Goal: Task Accomplishment & Management: Use online tool/utility

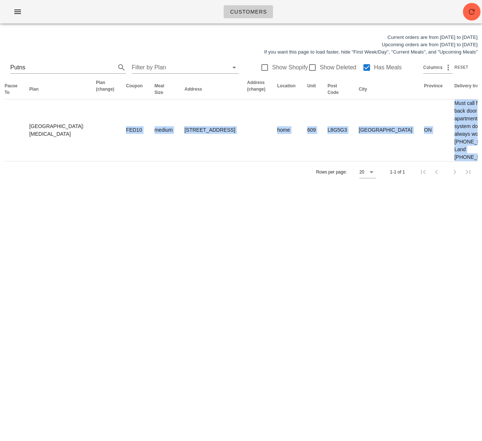
scroll to position [0, 314]
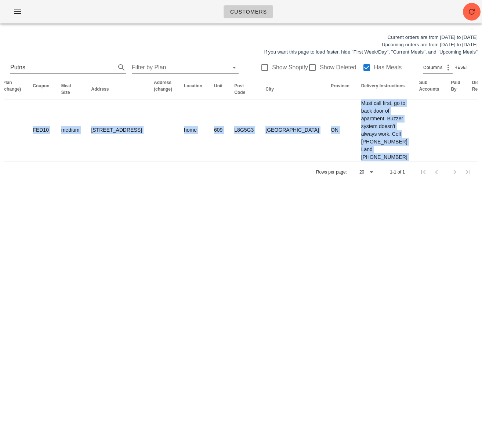
click at [481, 175] on div "Current orders are from Sunday Aug 10 to Saturday Aug 16 Upcoming orders are fr…" at bounding box center [241, 108] width 482 height 158
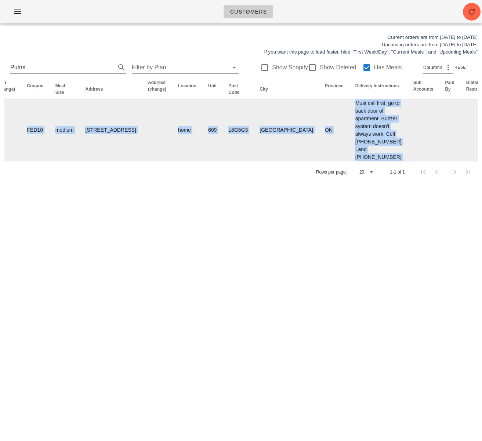
click at [407, 151] on td at bounding box center [423, 130] width 32 height 62
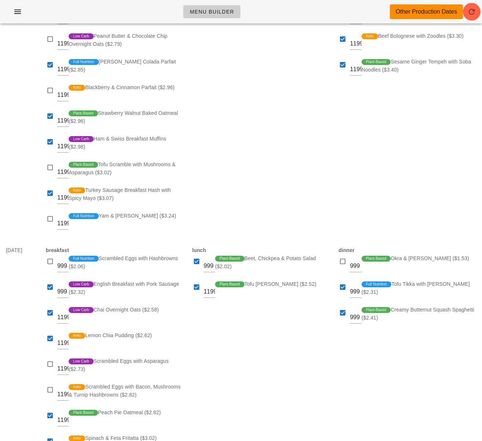
scroll to position [268, 0]
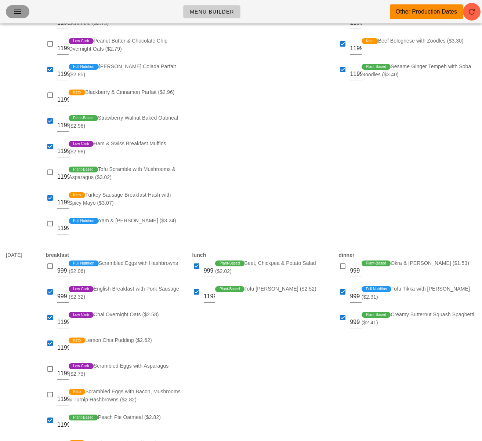
click at [17, 12] on icon "button" at bounding box center [17, 11] width 9 height 9
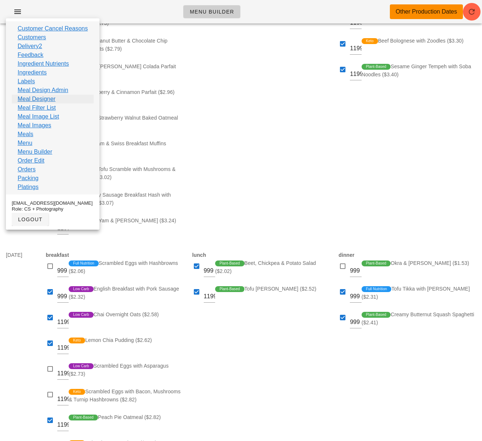
click at [54, 97] on link "Meal Designer" at bounding box center [37, 99] width 38 height 9
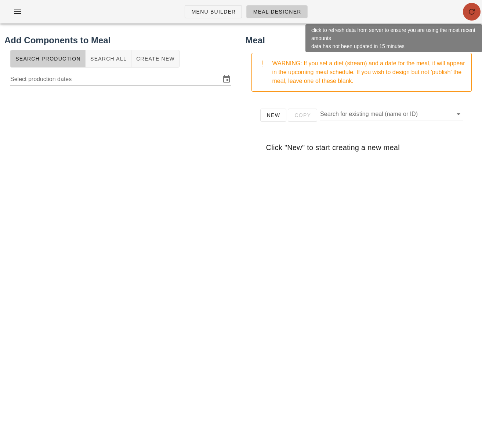
click at [467, 11] on icon "button" at bounding box center [471, 11] width 9 height 9
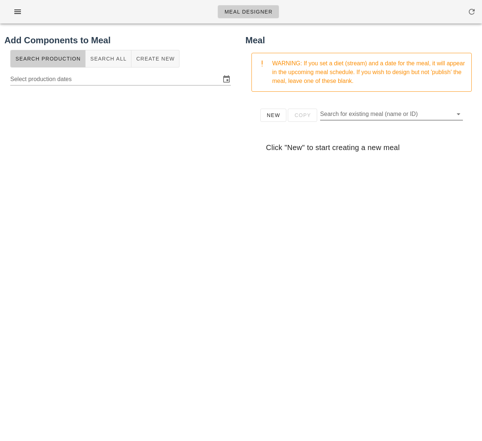
click at [384, 117] on input "Search for existing meal (name or ID)" at bounding box center [385, 114] width 131 height 12
drag, startPoint x: 272, startPoint y: 117, endPoint x: 275, endPoint y: 115, distance: 4.0
click at [272, 117] on span "New" at bounding box center [273, 115] width 14 height 6
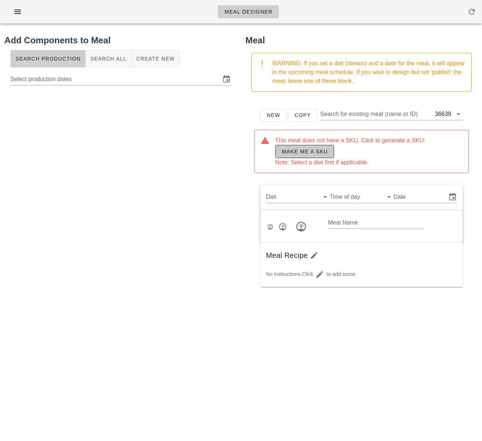
click at [294, 149] on span "Make me a SKU" at bounding box center [304, 152] width 46 height 6
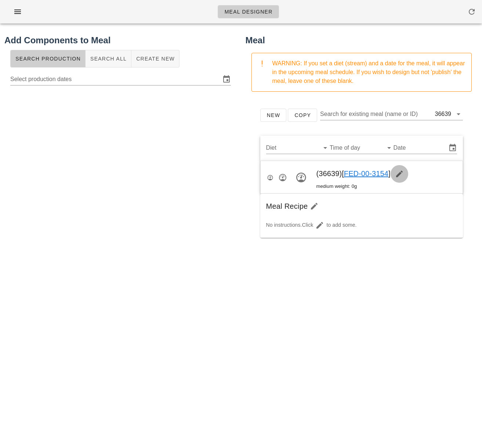
click at [400, 172] on icon "button" at bounding box center [399, 173] width 9 height 9
click at [348, 173] on input "Meal Name" at bounding box center [375, 174] width 95 height 12
paste input "Coffee Crusted Brisket w/ Cornbread, Maple Beans and Peach Mustard"
drag, startPoint x: 333, startPoint y: 175, endPoint x: 280, endPoint y: 171, distance: 52.9
click at [280, 171] on div "Meal Name Coffee Crusted Brisket w/ Cornbread, Maple Beans and Peach Mustard" at bounding box center [361, 177] width 202 height 33
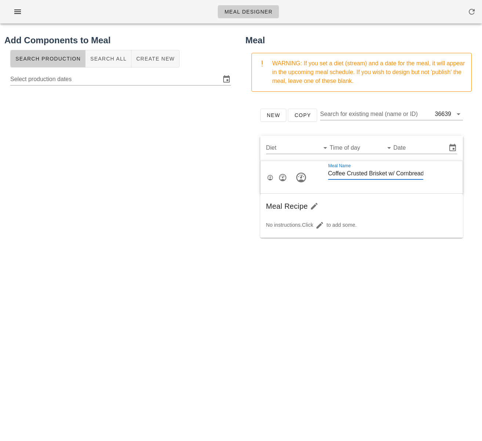
click at [342, 174] on input "Coffee Crusted Brisket w/ Cornbread, Maple Beans and Peach Mustard" at bounding box center [375, 174] width 95 height 12
click at [395, 173] on input "Coffee Crusted Brisket w/ Cornbread, Maple Beans and Peach Mustard" at bounding box center [375, 174] width 95 height 12
type input "Coffee Crusted Brisket with Cornbread, Maple Beans and Peach Mustard"
drag, startPoint x: 393, startPoint y: 175, endPoint x: 421, endPoint y: 174, distance: 27.5
click at [421, 174] on div "Meal Name Coffee Crusted Brisket with Cornbread, Maple Beans and Peach Mustard" at bounding box center [375, 177] width 118 height 43
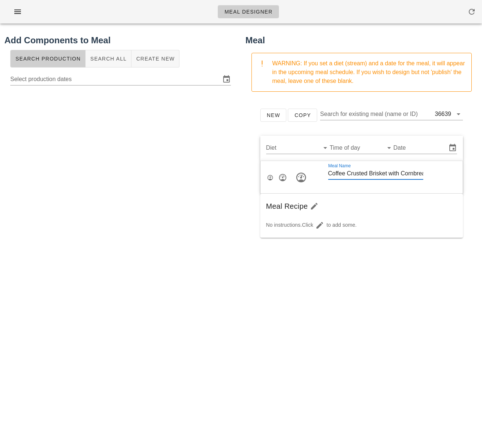
click at [410, 173] on input "Coffee Crusted Brisket with Cornbread, Maple Beans and Peach Mustard" at bounding box center [375, 174] width 95 height 12
drag, startPoint x: 403, startPoint y: 173, endPoint x: 420, endPoint y: 174, distance: 16.2
click at [420, 174] on div "Meal Name Coffee Crusted Brisket with Cornbread, Maple Beans and Peach Mustard" at bounding box center [375, 177] width 118 height 43
click at [355, 176] on input "Coffee Crusted Brisket with Cornbread, Maple Beans and Peach Mustard" at bounding box center [375, 174] width 95 height 12
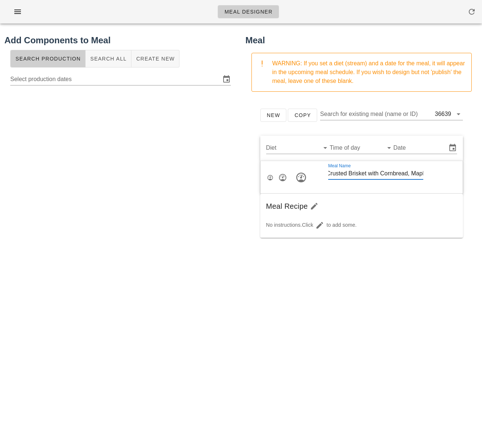
drag, startPoint x: 345, startPoint y: 175, endPoint x: 332, endPoint y: 175, distance: 12.8
click at [326, 176] on div "Meal Name Coffee Crusted Brisket with Cornbread, Maple Beans and Peach Mustard" at bounding box center [375, 177] width 118 height 43
click at [383, 171] on input "Coffee Crusted Brisket with Cornbread, Maple Beans and Peach Mustard" at bounding box center [375, 174] width 95 height 12
drag, startPoint x: 390, startPoint y: 172, endPoint x: 414, endPoint y: 172, distance: 24.6
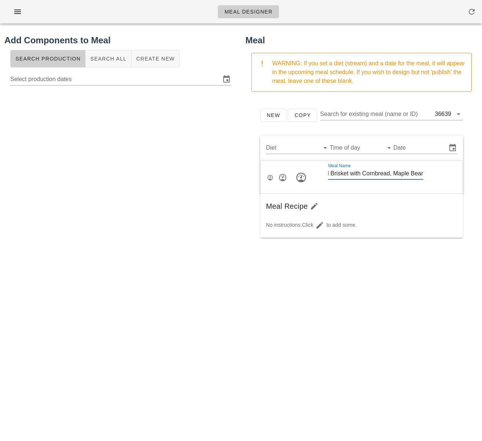
click at [414, 172] on input "Coffee Crusted Brisket with Cornbread, Maple Beans and Peach Mustard" at bounding box center [375, 174] width 95 height 12
drag, startPoint x: 382, startPoint y: 175, endPoint x: 387, endPoint y: 174, distance: 5.3
click at [382, 175] on input "Coffee Crusted Brisket with Cornbread, Maple Beans and Peach Mustard" at bounding box center [375, 174] width 95 height 12
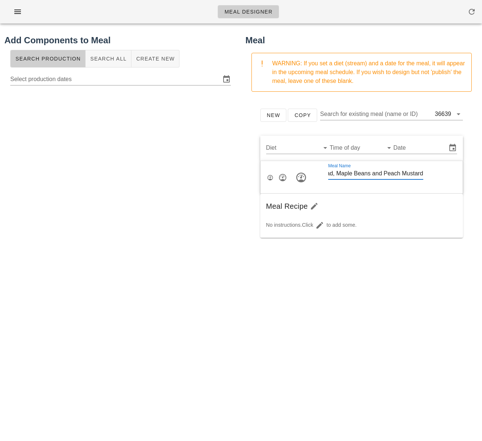
drag, startPoint x: 387, startPoint y: 174, endPoint x: 419, endPoint y: 173, distance: 31.9
click at [419, 173] on div "Meal Name Coffee Crusted Brisket with Cornbread, Maple Beans and Peach Mustard" at bounding box center [375, 177] width 118 height 43
click at [373, 175] on input "Coffee Crusted Brisket with Cornbread, Maple Beans and Peach Mustard" at bounding box center [375, 174] width 95 height 12
click at [411, 174] on input "Coffee Crusted Brisket with Cornbread, Maple Beans and Peach Mustard" at bounding box center [375, 174] width 95 height 12
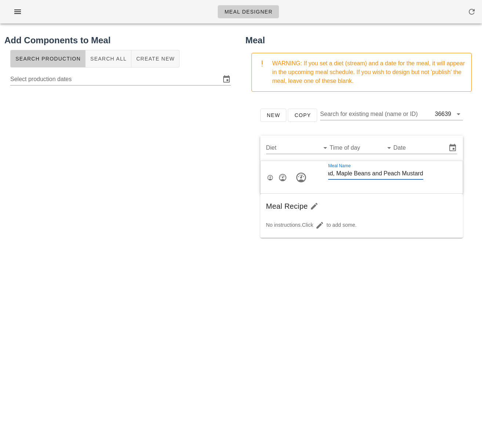
click at [411, 174] on input "Coffee Crusted Brisket with Cornbread, Maple Beans and Peach Mustard" at bounding box center [375, 174] width 95 height 12
click at [434, 183] on div "Meal Name Coffee Crusted Brisket with Cornbread, Maple Beans and Peach Mustard" at bounding box center [361, 177] width 202 height 33
click at [207, 202] on div at bounding box center [120, 234] width 232 height 293
drag, startPoint x: 165, startPoint y: 189, endPoint x: 90, endPoint y: 189, distance: 75.2
click at [165, 189] on div at bounding box center [120, 234] width 232 height 293
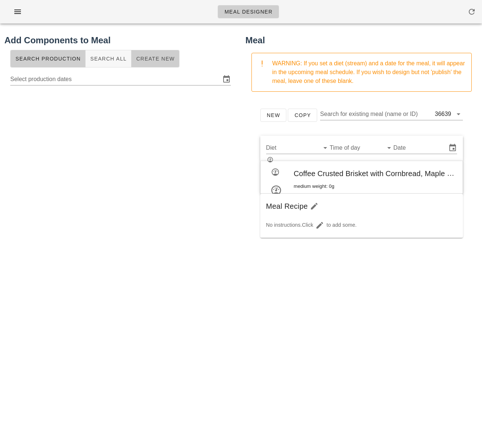
click at [136, 58] on span "Create New" at bounding box center [155, 59] width 39 height 6
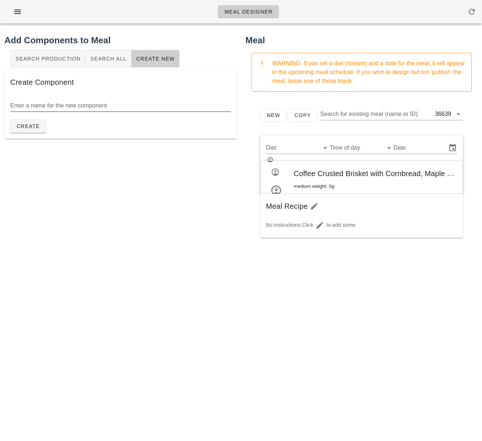
click at [75, 106] on input "Enter a name for the new component" at bounding box center [120, 106] width 220 height 12
type input "Coffee Crusted Brisket"
click at [28, 130] on button "Create" at bounding box center [28, 126] width 36 height 13
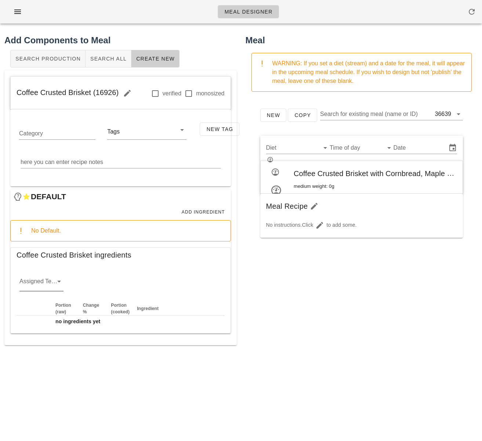
click at [37, 282] on input "Assigned Team" at bounding box center [35, 283] width 32 height 12
click at [41, 306] on div "protein" at bounding box center [41, 304] width 32 height 7
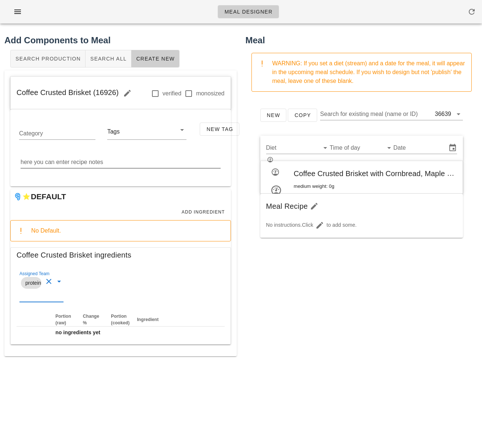
click at [63, 162] on textarea "here you can enter recipe notes" at bounding box center [121, 162] width 200 height 12
paste textarea "Combine all ingredients in a mixing bowl and mix till uniform"
click at [53, 161] on textarea "Combine all ingredients in a mixing bowl and mix till uniform." at bounding box center [121, 162] width 200 height 12
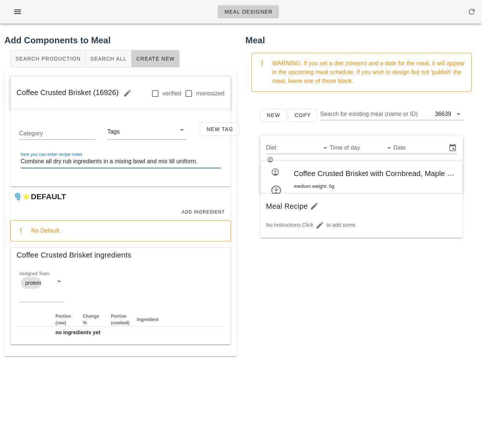
click at [172, 162] on textarea "Combine all dry rub ingredients in a mixing bowl and mix till uniform." at bounding box center [121, 162] width 200 height 12
click at [216, 163] on textarea "Combine all dry rub ingredients in a mixing bowl and mix until uniform." at bounding box center [121, 162] width 200 height 12
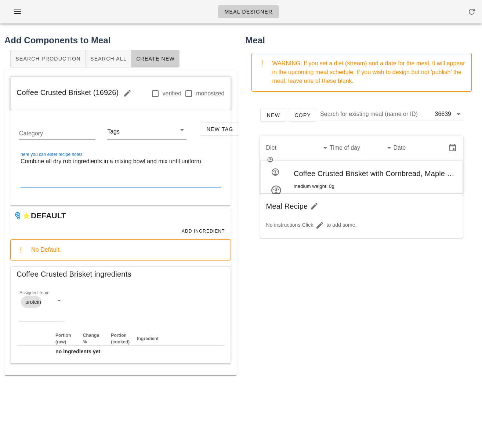
type textarea "Combine all dry rub ingredients in a mixing bowl and mix until uniform."
drag, startPoint x: 286, startPoint y: 287, endPoint x: 274, endPoint y: 281, distance: 12.6
click at [285, 286] on div "New Copy Search for existing meal (name or ID) 36639 Diet Time of day Date Coff…" at bounding box center [361, 244] width 232 height 293
click at [200, 232] on span "Add Ingredient" at bounding box center [203, 231] width 44 height 5
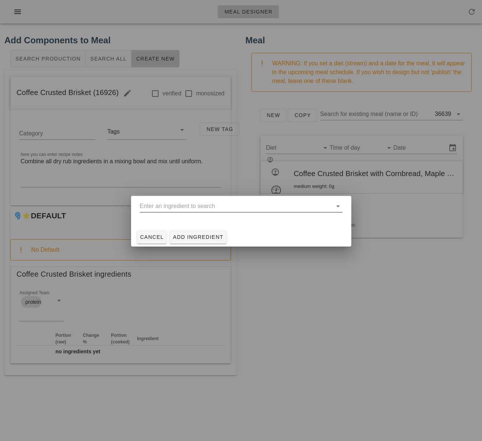
click at [163, 207] on input "text" at bounding box center [236, 206] width 192 height 12
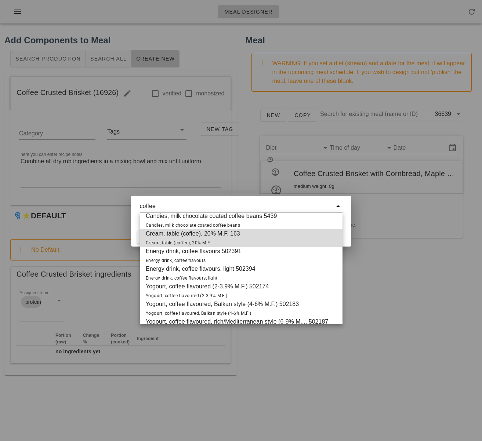
scroll to position [88, 0]
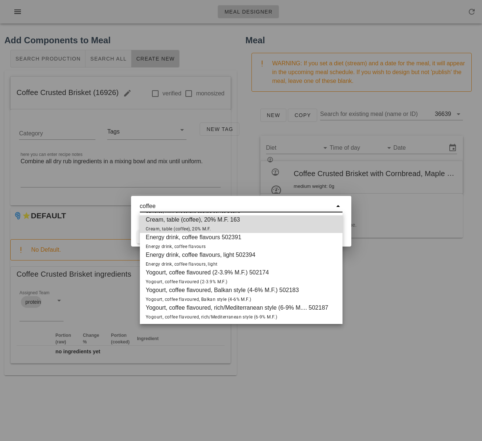
type input "coffee"
click at [333, 366] on div at bounding box center [241, 220] width 482 height 441
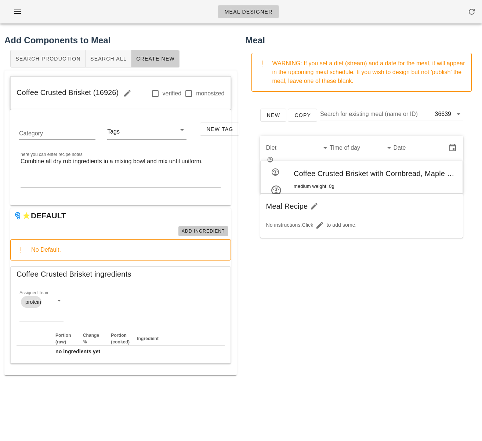
click at [197, 228] on button "Add Ingredient" at bounding box center [203, 231] width 50 height 10
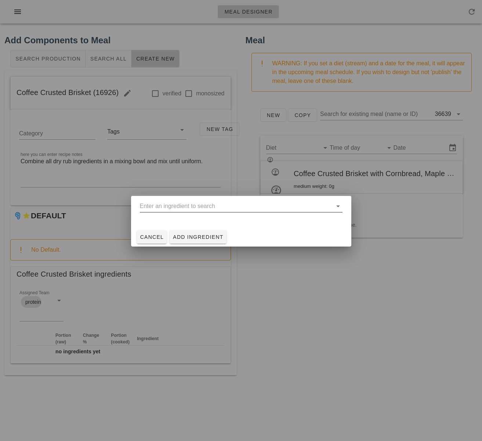
click at [183, 208] on input "text" at bounding box center [236, 206] width 192 height 12
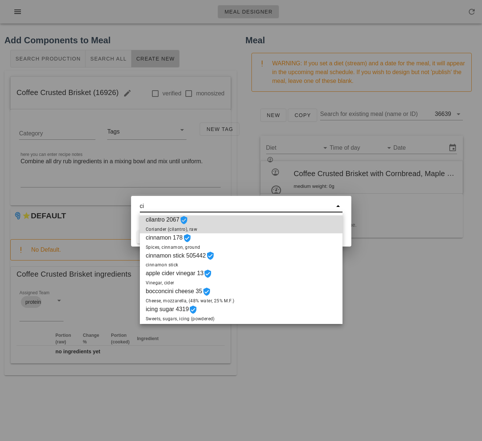
scroll to position [0, 0]
type input "c"
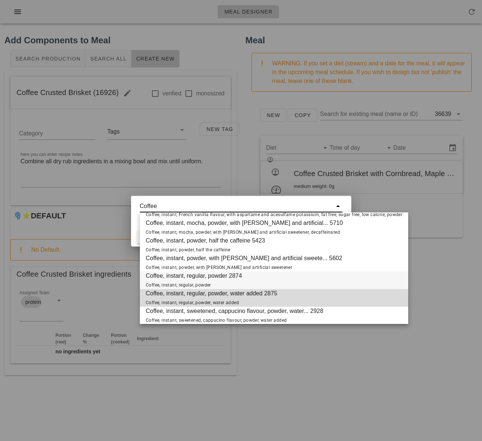
scroll to position [244, 0]
click at [226, 279] on span "Coffee, instant, regular, powder 2874 Coffee, instant, regular, powder" at bounding box center [194, 280] width 96 height 18
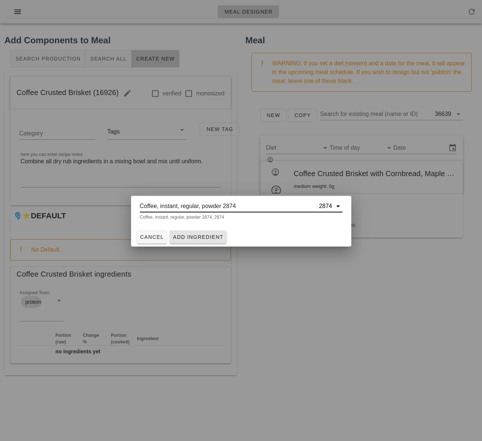
type input "Coffee, instant, regular, powder 2874"
click at [202, 237] on span "Add Ingredient" at bounding box center [197, 237] width 51 height 6
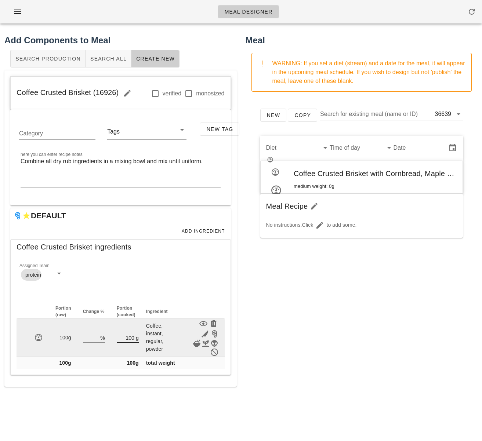
click at [124, 337] on input "100" at bounding box center [126, 338] width 18 height 10
click at [132, 338] on input "100" at bounding box center [126, 338] width 18 height 10
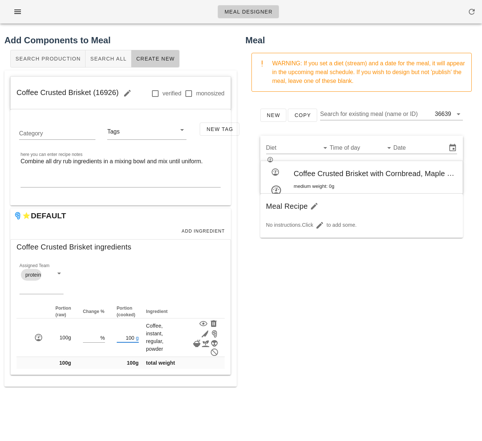
click at [290, 342] on div "New Copy Search for existing meal (name or ID) 36639 Diet Time of day Date Coff…" at bounding box center [361, 244] width 232 height 293
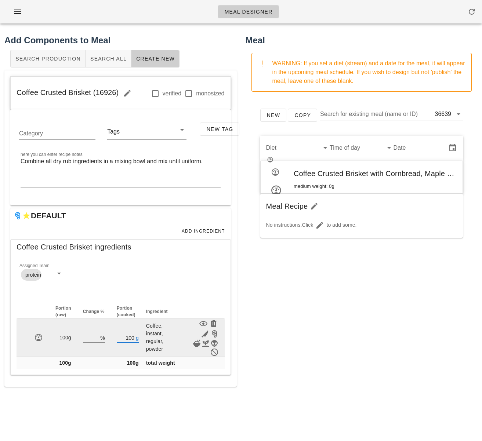
drag, startPoint x: 133, startPoint y: 339, endPoint x: 125, endPoint y: 338, distance: 8.2
click at [124, 337] on input "100" at bounding box center [126, 338] width 18 height 10
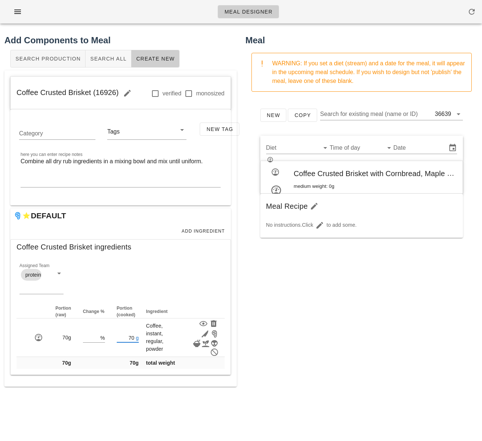
type input "70"
click at [264, 334] on div "New Copy Search for existing meal (name or ID) 36639 Diet Time of day Date Coff…" at bounding box center [361, 244] width 232 height 293
drag, startPoint x: 271, startPoint y: 337, endPoint x: 255, endPoint y: 321, distance: 22.3
click at [271, 337] on div "New Copy Search for existing meal (name or ID) 36639 Diet Time of day Date Coff…" at bounding box center [361, 244] width 232 height 293
click at [204, 234] on button "Add Ingredient" at bounding box center [203, 231] width 50 height 10
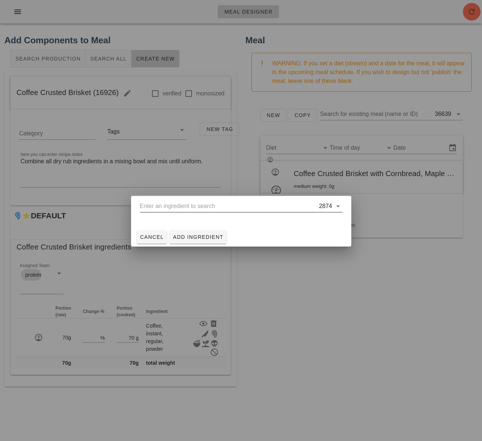
click at [207, 205] on input "text" at bounding box center [229, 206] width 178 height 12
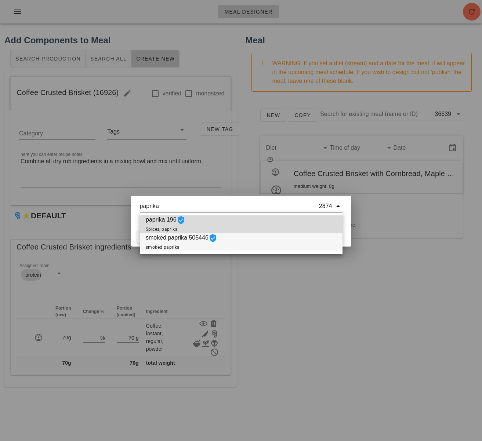
click at [178, 237] on span "smoked paprika 505446 smoked paprika" at bounding box center [182, 242] width 72 height 18
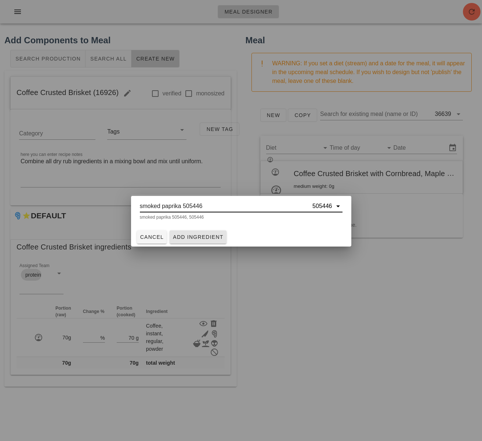
type input "smoked paprika 505446"
click at [189, 237] on span "Add Ingredient" at bounding box center [197, 237] width 51 height 6
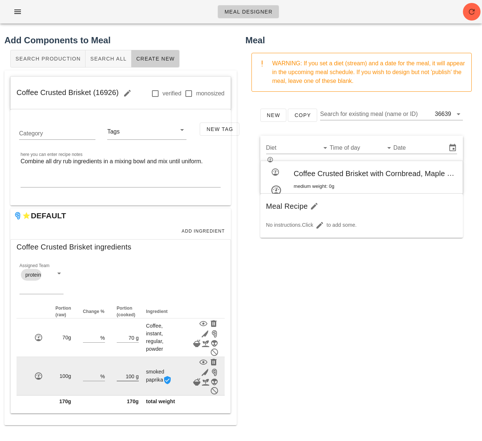
click at [130, 376] on input "100" at bounding box center [126, 376] width 18 height 10
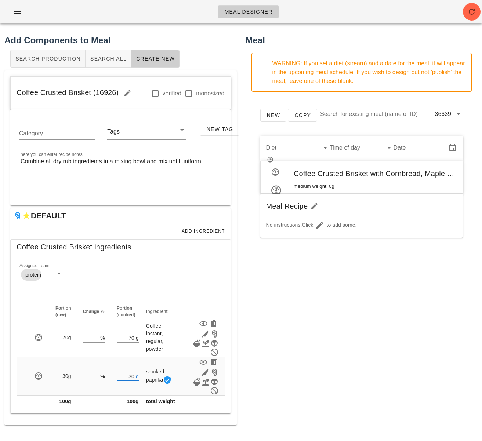
type input "30"
click at [270, 380] on div "New Copy Search for existing meal (name or ID) 36639 Diet Time of day Date Coff…" at bounding box center [361, 244] width 232 height 293
click at [200, 232] on span "Add Ingredient" at bounding box center [203, 231] width 44 height 5
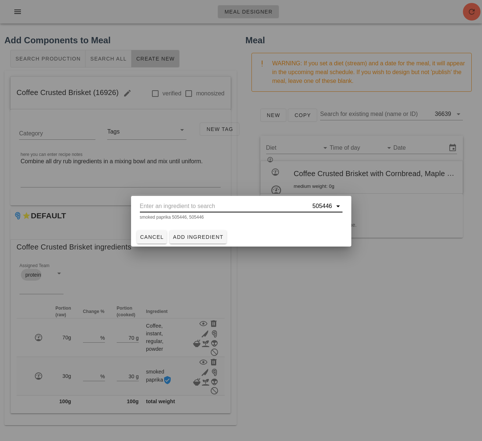
click at [180, 206] on input "text" at bounding box center [225, 206] width 171 height 12
type input "a"
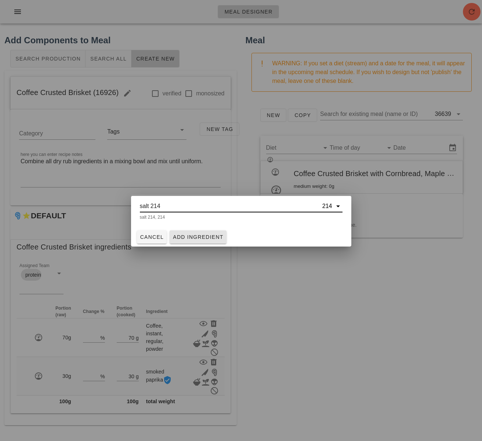
type input "salt 214"
click at [186, 235] on span "Add Ingredient" at bounding box center [197, 237] width 51 height 6
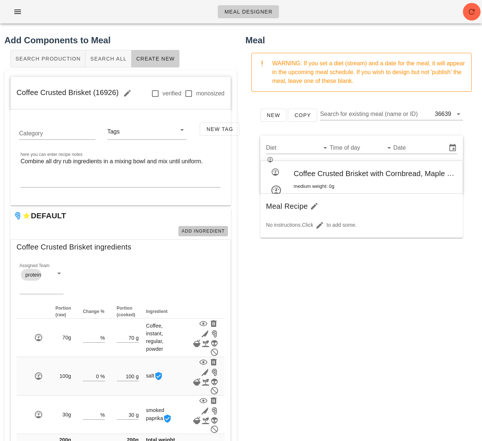
click at [212, 230] on span "Add Ingredient" at bounding box center [203, 231] width 44 height 5
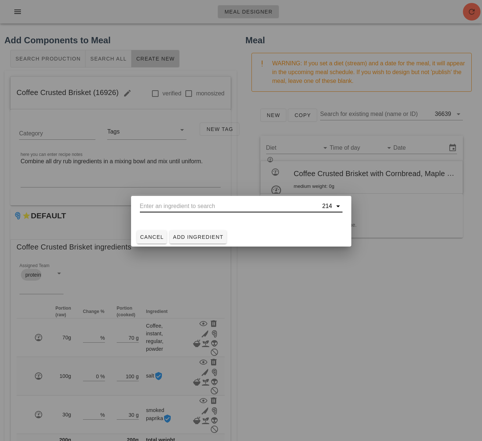
click at [167, 207] on input "text" at bounding box center [230, 206] width 181 height 12
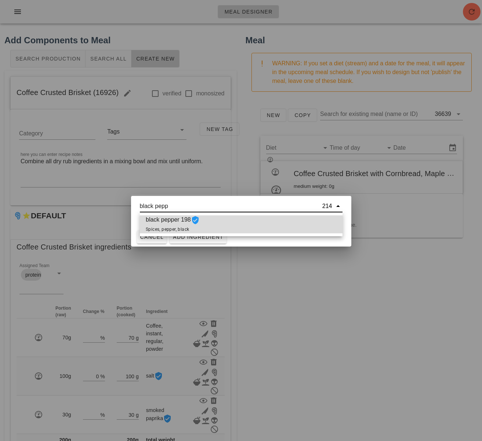
click at [160, 222] on span "black pepper 198 Spices, pepper, black" at bounding box center [173, 224] width 54 height 18
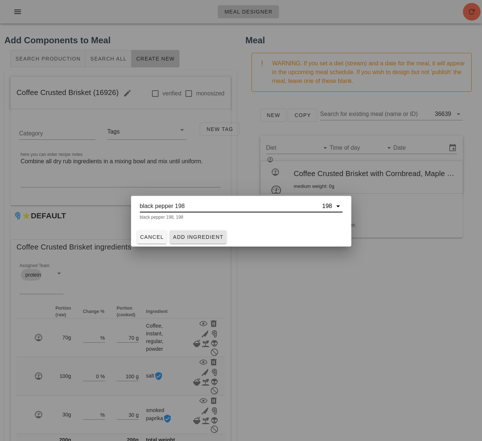
type input "black pepper 198"
click at [198, 241] on button "Add Ingredient" at bounding box center [197, 236] width 57 height 13
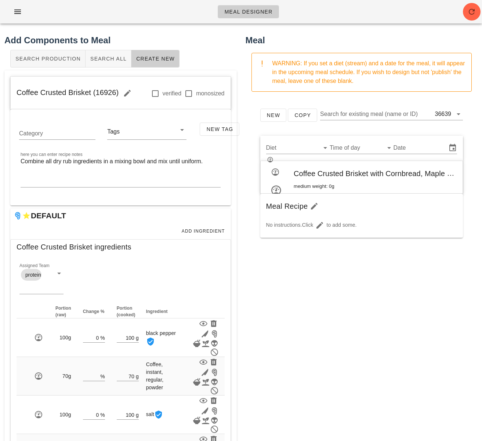
drag, startPoint x: 248, startPoint y: 323, endPoint x: 216, endPoint y: 430, distance: 111.9
click at [230, 441] on html "Meal Designer Add Components to Meal Search Production Search All Create New Co…" at bounding box center [241, 253] width 482 height 507
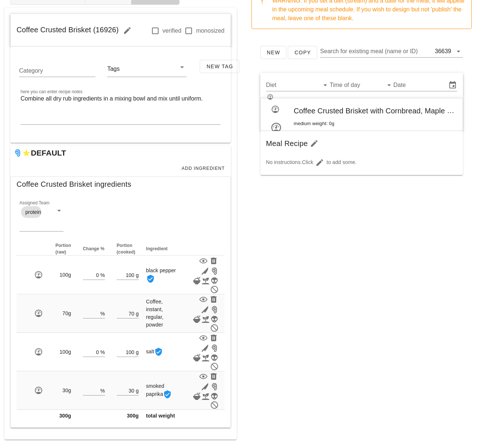
click at [306, 296] on div "New Copy Search for existing meal (name or ID) 36639 Diet Time of day Date Coff…" at bounding box center [361, 181] width 232 height 293
click at [218, 170] on span "Add Ingredient" at bounding box center [203, 168] width 44 height 5
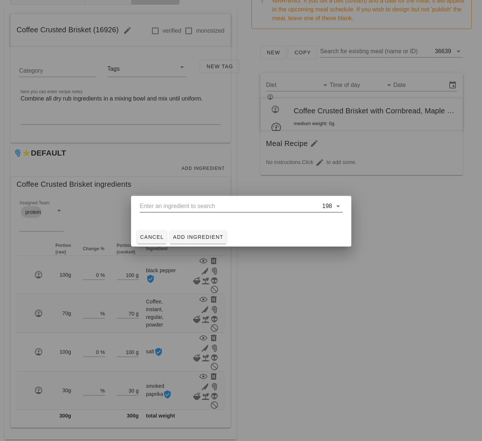
click at [184, 202] on input "text" at bounding box center [230, 206] width 181 height 12
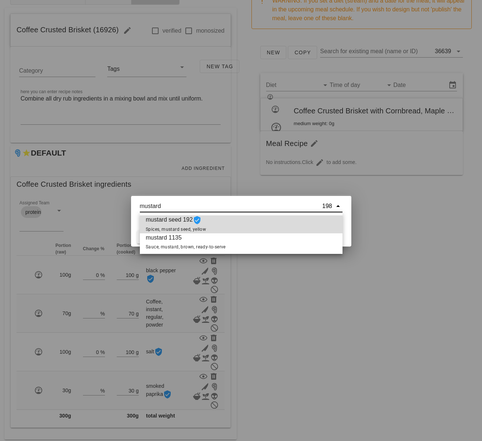
click at [241, 221] on div "mustard seed 192 Spices, mustard seed, yellow" at bounding box center [241, 224] width 202 height 18
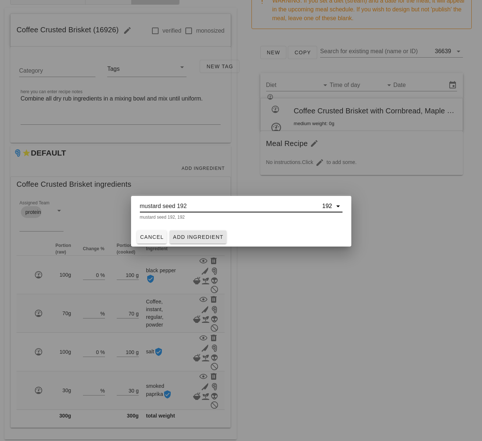
type input "mustard seed 192"
click at [205, 238] on span "Add Ingredient" at bounding box center [197, 237] width 51 height 6
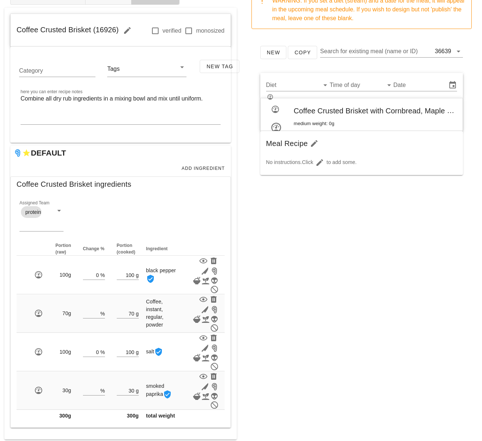
scroll to position [0, 0]
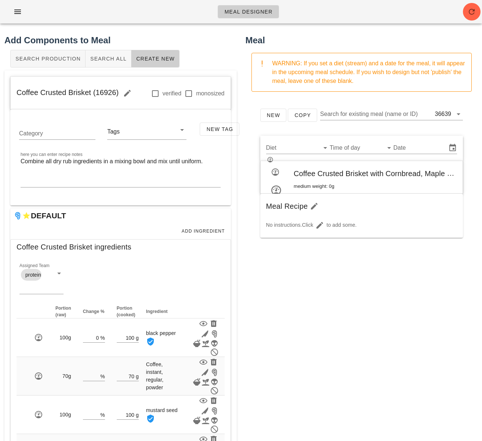
click at [248, 282] on div "New Copy Search for existing meal (name or ID) 36639 Diet Time of day Date Coff…" at bounding box center [361, 244] width 232 height 293
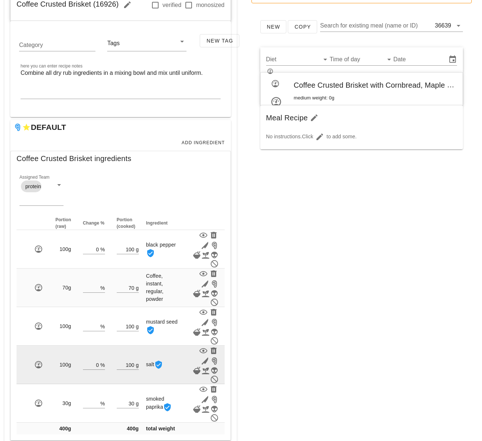
scroll to position [103, 0]
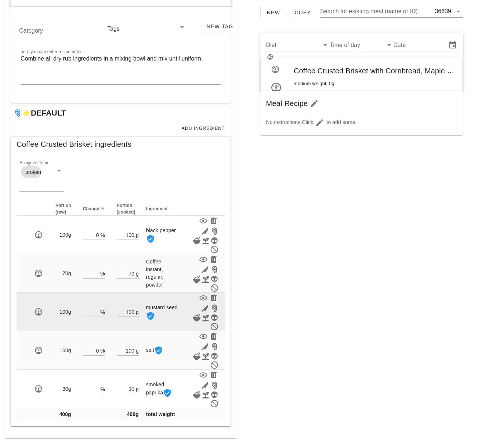
click at [132, 311] on input "100" at bounding box center [126, 312] width 18 height 10
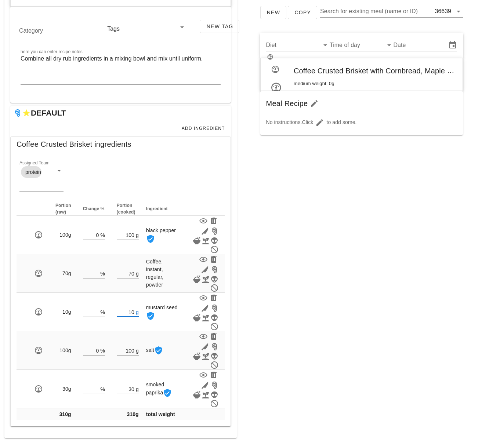
type input "10"
click at [308, 336] on div "Meal WARNING: If you set a diet (stream) and a date for the meal, it will appea…" at bounding box center [361, 185] width 241 height 516
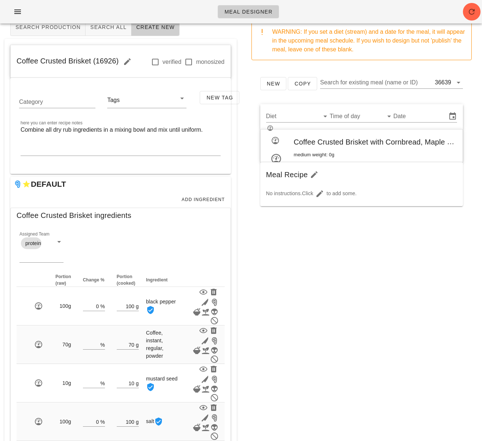
scroll to position [0, 0]
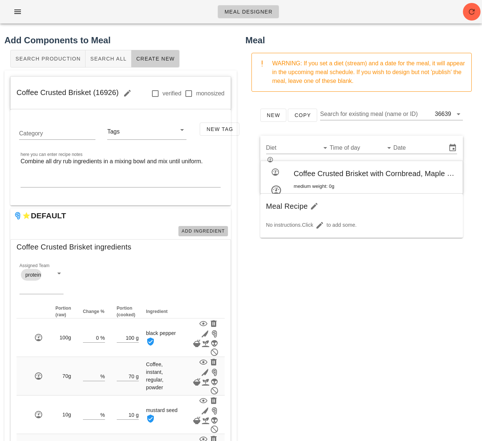
click at [195, 232] on span "Add Ingredient" at bounding box center [203, 231] width 44 height 5
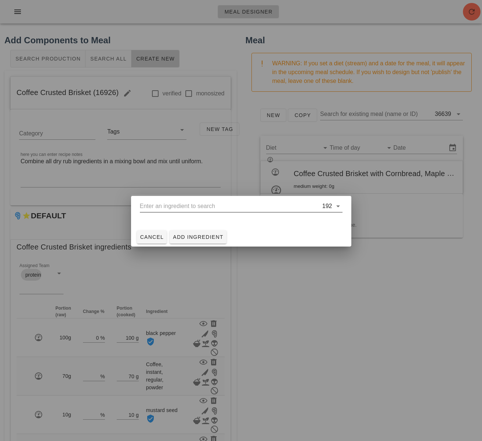
click at [179, 208] on input "text" at bounding box center [230, 206] width 181 height 12
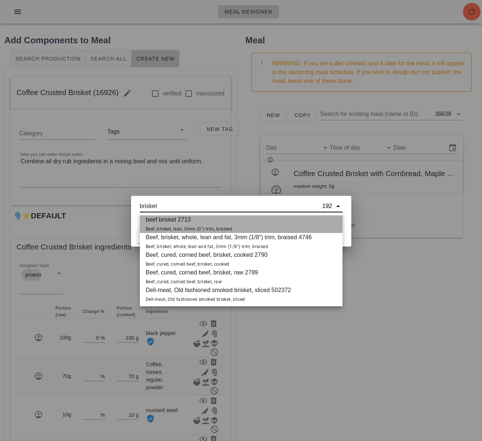
click at [197, 221] on span "beef brisket 2713 Beef, brisket, lean, 0mm (0") trim, braised" at bounding box center [189, 224] width 86 height 18
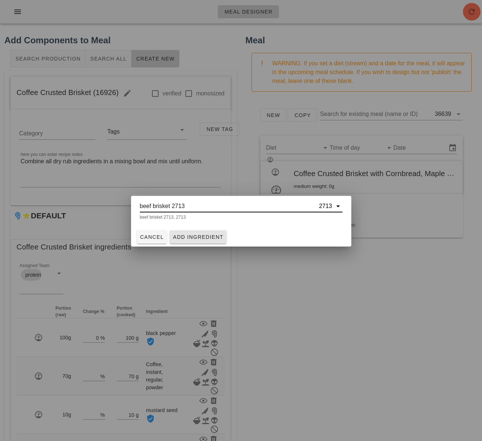
type input "beef brisket 2713"
click at [189, 236] on span "Add Ingredient" at bounding box center [197, 237] width 51 height 6
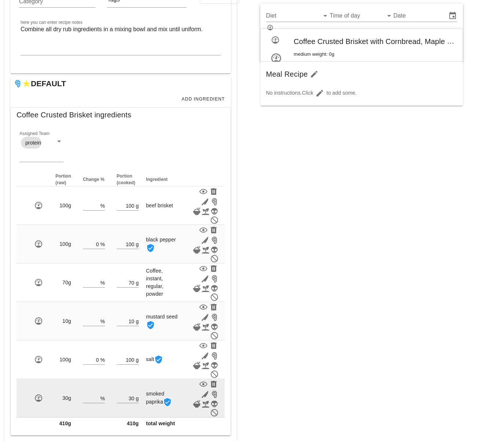
scroll to position [143, 0]
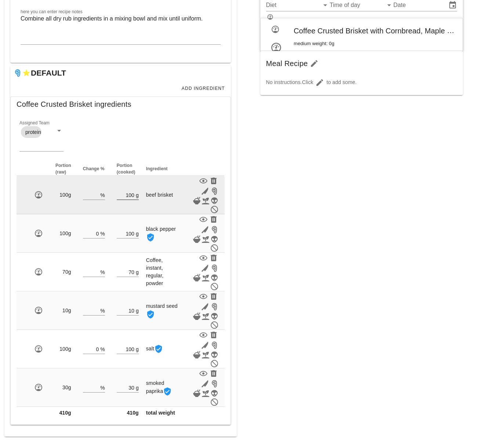
click at [134, 195] on div "g" at bounding box center [136, 195] width 4 height 10
drag, startPoint x: 132, startPoint y: 195, endPoint x: 122, endPoint y: 195, distance: 10.6
click at [122, 195] on input "100" at bounding box center [126, 195] width 18 height 10
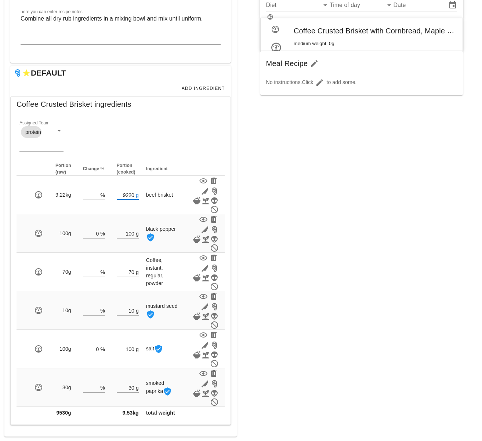
type input "9220"
click at [253, 198] on div "New Copy Search for existing meal (name or ID) 36639 Diet Time of day Date Coff…" at bounding box center [361, 101] width 232 height 293
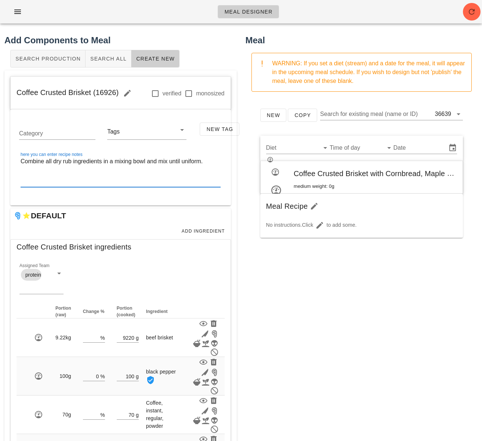
click at [50, 172] on textarea "Combine all dry rub ingredients in a mixing bowl and mix until uniform." at bounding box center [121, 171] width 200 height 31
paste textarea "Coat the brisket with the rub and rub it into the meat for a minimum 1hr before…"
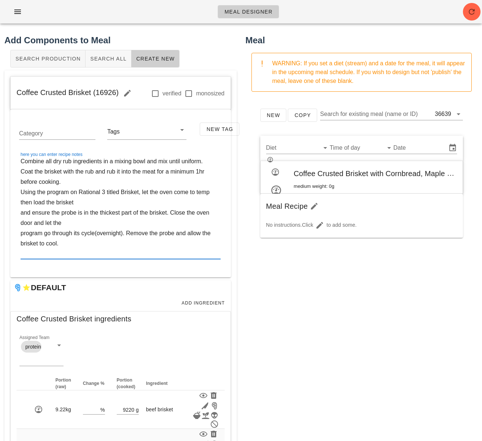
click at [120, 165] on textarea "Combine all dry rub ingredients in a mixing bowl and mix until uniform. Coat th…" at bounding box center [121, 207] width 200 height 103
click at [29, 168] on textarea "Combine all dry rub ingredients in a mixing bowl and mix until uniform. Coat th…" at bounding box center [121, 207] width 200 height 103
click at [28, 164] on textarea "Combine all dry rub ingredients in a mixing bowl and mix until uniform. Coat th…" at bounding box center [121, 207] width 200 height 103
click at [28, 168] on textarea "Combine all dry rub ingredients in a mixing bowl and mix until uniform. Coat th…" at bounding box center [121, 207] width 200 height 103
click at [72, 179] on textarea "Combine all dry rub ingredients in a mixing bowl and mix until uniform. Coat th…" at bounding box center [121, 207] width 200 height 103
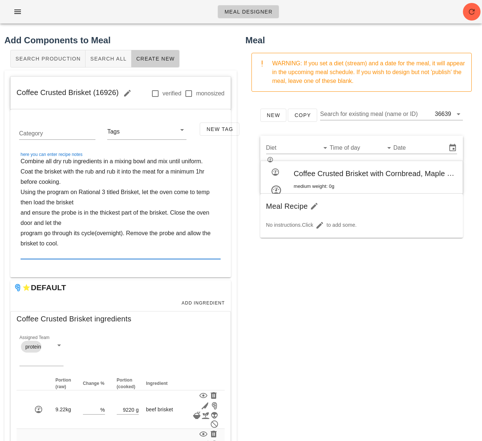
click at [41, 194] on textarea "Combine all dry rub ingredients in a mixing bowl and mix until uniform. Coat th…" at bounding box center [121, 207] width 200 height 103
click at [88, 201] on textarea "Combine all dry rub ingredients in a mixing bowl and mix until uniform. Coat th…" at bounding box center [121, 207] width 200 height 103
click at [21, 213] on textarea "Combine all dry rub ingredients in a mixing bowl and mix until uniform. Coat th…" at bounding box center [121, 207] width 200 height 103
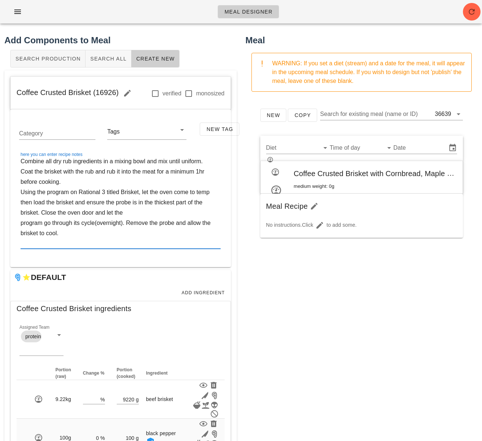
click at [21, 223] on textarea "Combine all dry rub ingredients in a mixing bowl and mix until uniform. Coat th…" at bounding box center [121, 202] width 200 height 92
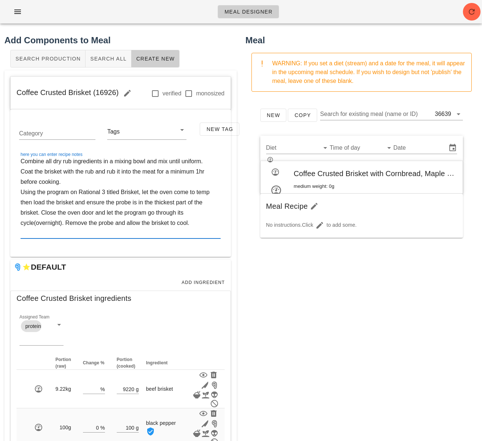
click at [34, 224] on textarea "Combine all dry rub ingredients in a mixing bowl and mix until uniform. Coat th…" at bounding box center [121, 197] width 200 height 82
click at [143, 231] on textarea "Combine all dry rub ingredients in a mixing bowl and mix until uniform. Coat th…" at bounding box center [121, 197] width 200 height 82
click at [52, 222] on textarea "Combine all dry rub ingredients in a mixing bowl and mix until uniform. Coat th…" at bounding box center [121, 197] width 200 height 82
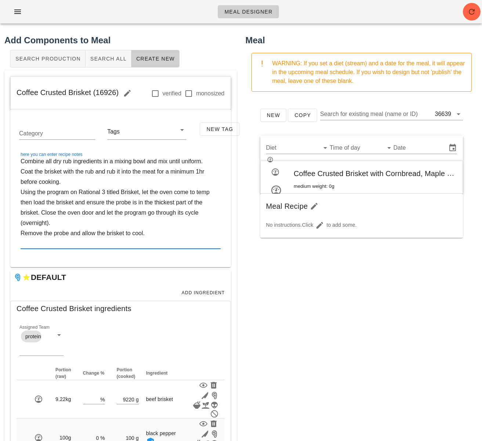
drag, startPoint x: 36, startPoint y: 241, endPoint x: 36, endPoint y: 236, distance: 5.1
click at [36, 241] on textarea "Combine all dry rub ingredients in a mixing bowl and mix until uniform. Coat th…" at bounding box center [121, 202] width 200 height 92
click at [32, 184] on textarea "Combine all dry rub ingredients in a mixing bowl and mix until uniform. Coat th…" at bounding box center [121, 202] width 200 height 92
click at [211, 161] on textarea "Combine all dry rub ingredients in a mixing bowl and mix until uniform. Coat th…" at bounding box center [121, 202] width 200 height 92
click at [171, 180] on textarea "Combine all dry rub ingredients in a mixing bowl and mix until uniform. Coat th…" at bounding box center [121, 202] width 200 height 92
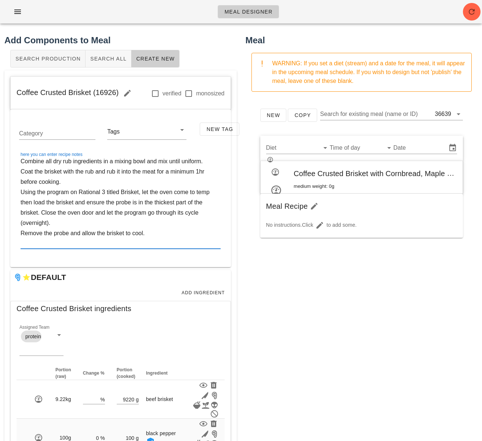
click at [134, 173] on textarea "Combine all dry rub ingredients in a mixing bowl and mix until uniform. Coat th…" at bounding box center [121, 202] width 200 height 92
click at [124, 177] on textarea "Combine all dry rub ingredients in a mixing bowl and mix until uniform. Coat th…" at bounding box center [121, 202] width 200 height 92
click at [109, 180] on textarea "Combine all dry rub ingredients in a mixing bowl and mix until uniform. Coat th…" at bounding box center [121, 202] width 200 height 92
click at [123, 193] on textarea "Combine all dry rub ingredients in a mixing bowl and mix until uniform. Coat th…" at bounding box center [121, 202] width 200 height 92
click at [142, 191] on textarea "Combine all dry rub ingredients in a mixing bowl and mix until uniform. Coat th…" at bounding box center [121, 202] width 200 height 92
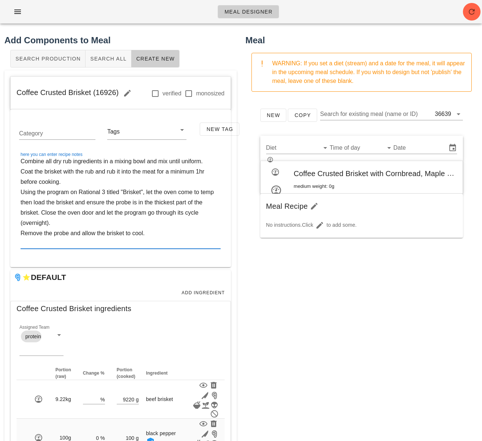
click at [147, 206] on textarea "Combine all dry rub ingredients in a mixing bowl and mix until uniform. Coat th…" at bounding box center [121, 202] width 200 height 92
type textarea "Combine all dry rub ingredients in a mixing bowl and mix until uniform. Coat th…"
click at [252, 325] on div "New Copy Search for existing meal (name or ID) 36639 Diet Time of day Date Coff…" at bounding box center [361, 244] width 232 height 293
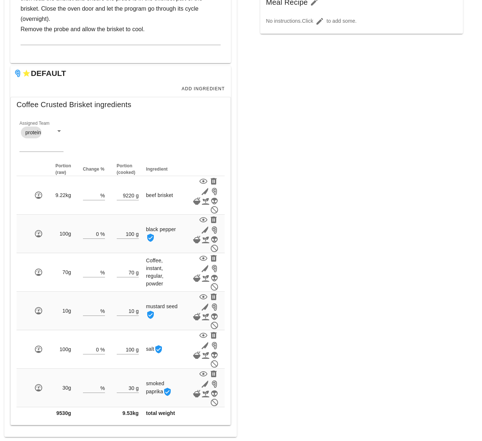
scroll to position [204, 0]
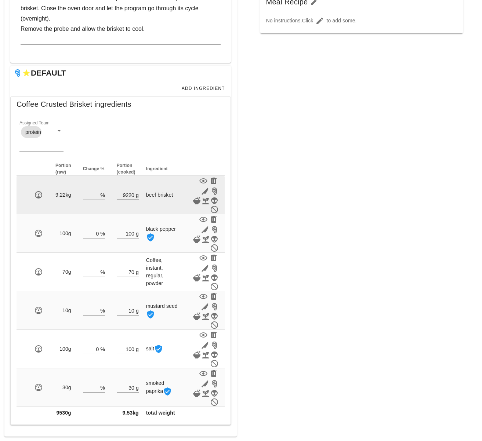
click at [128, 195] on input "9220" at bounding box center [126, 195] width 18 height 10
type input "7690"
click at [94, 196] on input "number" at bounding box center [91, 195] width 16 height 10
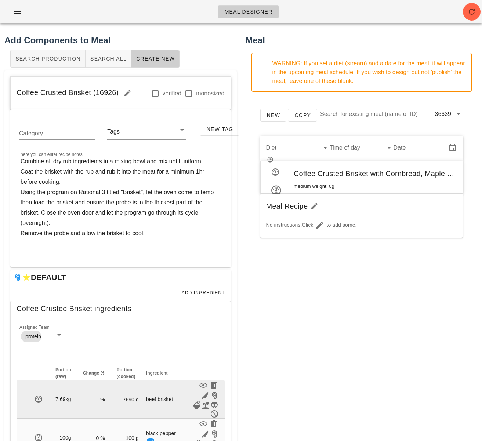
click at [89, 400] on input "number" at bounding box center [91, 399] width 16 height 10
type input "2"
type input "5"
type input "3"
type input "2"
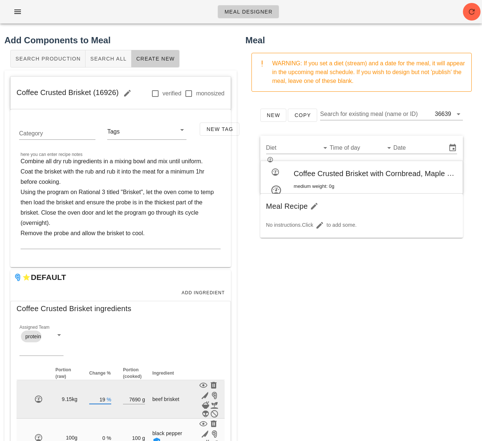
type input "1"
type input "2"
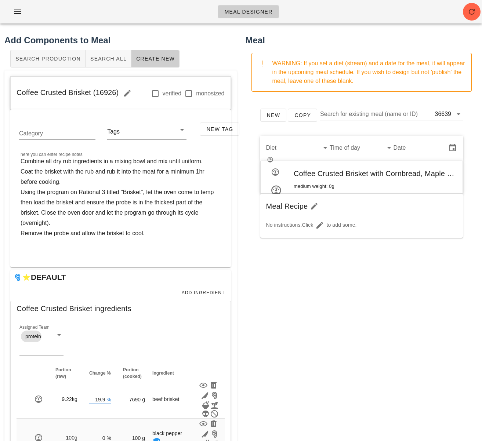
type input "19.9"
click at [355, 389] on div "Meal Designer Add Components to Meal Search Production Search All Create New Co…" at bounding box center [241, 322] width 482 height 645
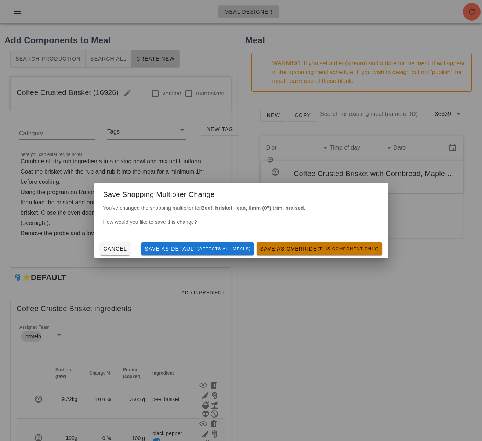
click at [290, 251] on span "Save as Override (this component only)" at bounding box center [318, 249] width 119 height 6
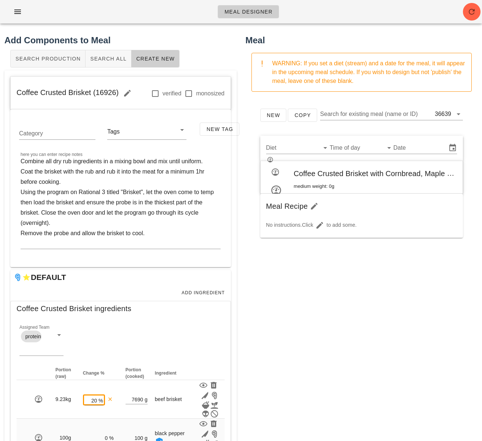
click at [263, 337] on div "New Copy Search for existing meal (name or ID) 36639 Diet Time of day Date Coff…" at bounding box center [361, 244] width 232 height 293
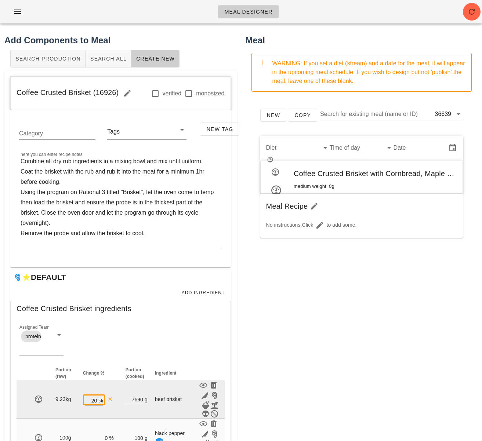
click at [97, 402] on div "%" at bounding box center [100, 400] width 6 height 10
click at [97, 402] on input "20" at bounding box center [91, 400] width 12 height 10
type input "2"
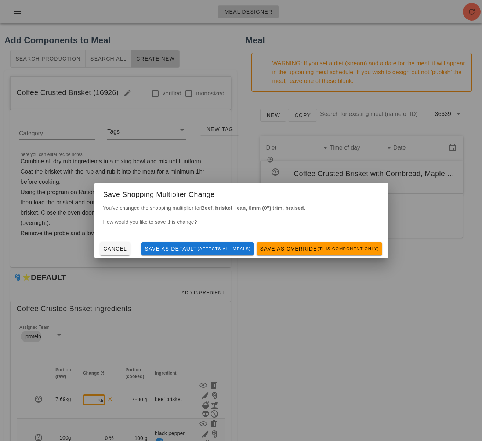
click at [388, 403] on div "Meal Designer Add Components to Meal Search Production Search All Create New Co…" at bounding box center [241, 322] width 482 height 645
click at [116, 246] on span "Cancel" at bounding box center [115, 249] width 24 height 6
type input "20"
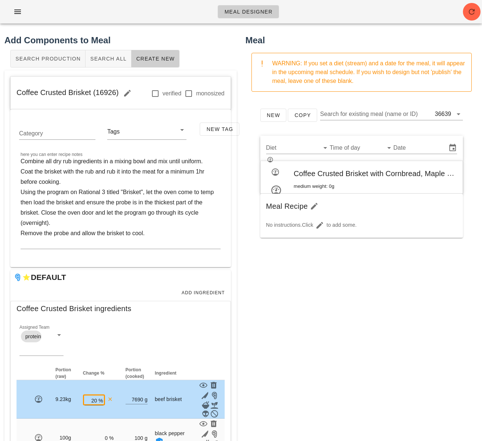
click at [307, 355] on div "New Copy Search for existing meal (name or ID) 36639 Diet Time of day Date Coff…" at bounding box center [361, 244] width 232 height 293
click at [285, 346] on div "New Copy Search for existing meal (name or ID) 36639 Diet Time of day Date Coff…" at bounding box center [361, 244] width 232 height 293
click at [283, 346] on div "New Copy Search for existing meal (name or ID) 36639 Diet Time of day Date Coff…" at bounding box center [361, 244] width 232 height 293
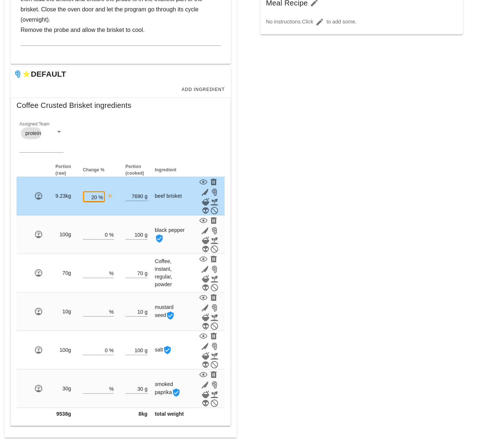
scroll to position [204, 0]
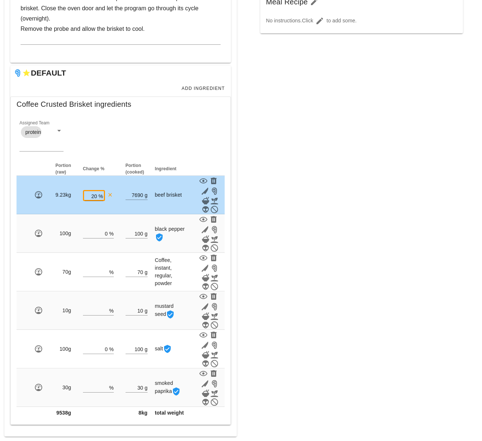
click at [414, 296] on div "Meal WARNING: If you set a diet (stream) and a date for the meal, it will appea…" at bounding box center [361, 133] width 241 height 616
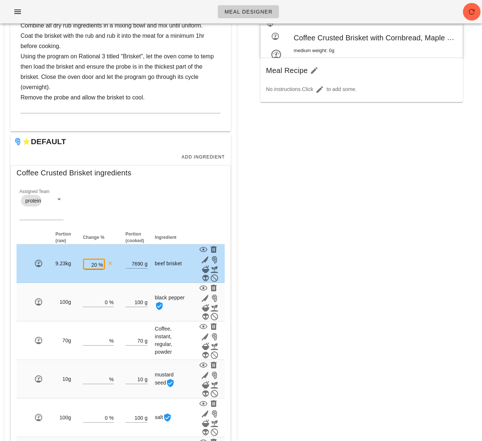
scroll to position [131, 0]
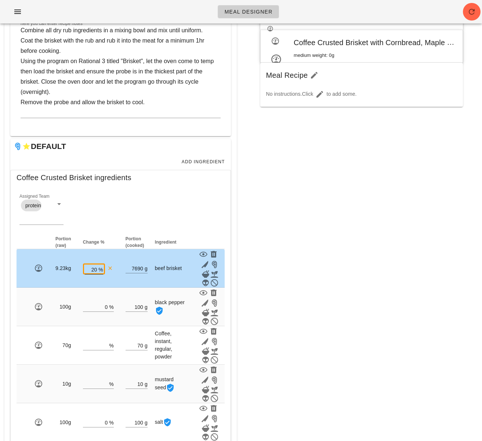
click at [95, 270] on input "20" at bounding box center [91, 269] width 12 height 10
click at [97, 270] on input "20" at bounding box center [91, 269] width 12 height 10
click at [281, 298] on div "Meal WARNING: If you set a diet (stream) and a date for the meal, it will appea…" at bounding box center [361, 206] width 241 height 616
click at [291, 270] on div "Meal WARNING: If you set a diet (stream) and a date for the meal, it will appea…" at bounding box center [361, 206] width 241 height 616
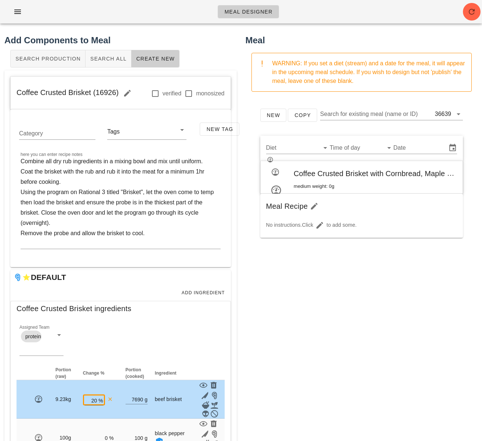
drag, startPoint x: 259, startPoint y: 200, endPoint x: 246, endPoint y: -33, distance: 232.9
click at [246, 0] on html "Meal Designer Add Components to Meal Search Production Search All Create New Co…" at bounding box center [241, 322] width 482 height 645
click at [245, 135] on div "Meal WARNING: If you set a diet (stream) and a date for the meal, it will appea…" at bounding box center [361, 337] width 241 height 616
drag, startPoint x: 12, startPoint y: 92, endPoint x: 56, endPoint y: 94, distance: 44.4
click at [53, 93] on div "Coffee Crusted Brisket (16926) verified monosized" at bounding box center [121, 93] width 220 height 33
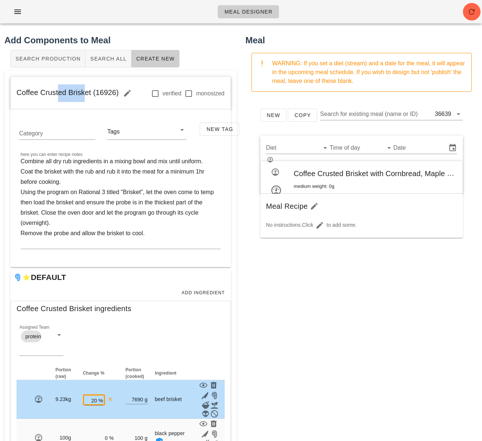
drag, startPoint x: 56, startPoint y: 94, endPoint x: 88, endPoint y: 95, distance: 31.9
click at [83, 95] on span "Coffee Crusted Brisket (16926)" at bounding box center [77, 92] width 120 height 8
drag, startPoint x: 118, startPoint y: 92, endPoint x: 11, endPoint y: 88, distance: 106.8
click at [11, 88] on div "Coffee Crusted Brisket (16926) verified monosized" at bounding box center [121, 93] width 220 height 33
copy span "Coffee Crusted Brisket (16926)"
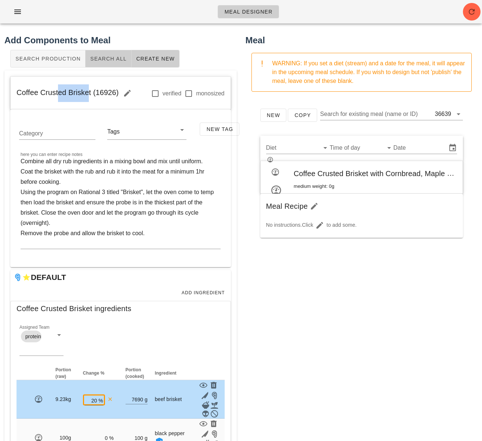
click at [104, 62] on span "Search All" at bounding box center [108, 59] width 37 height 6
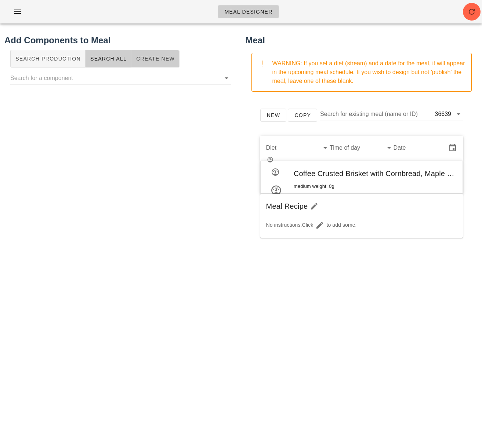
click at [145, 59] on span "Create New" at bounding box center [155, 59] width 39 height 6
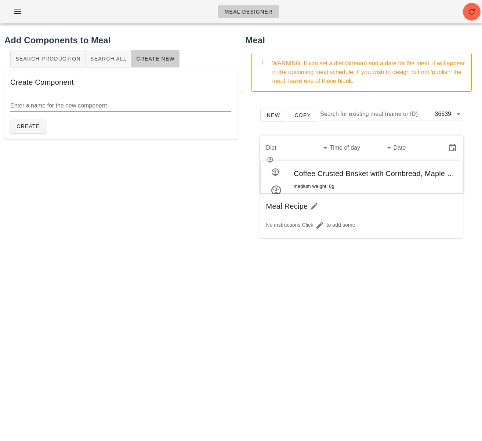
click at [69, 96] on div "Enter a name for the new component" at bounding box center [120, 107] width 220 height 24
click at [60, 103] on div "Enter a name for the new component" at bounding box center [120, 106] width 220 height 12
click at [43, 106] on input "Maple Baken Beans" at bounding box center [120, 106] width 220 height 12
type input "Maple Baked Beans"
click at [18, 126] on span "Create" at bounding box center [28, 126] width 24 height 6
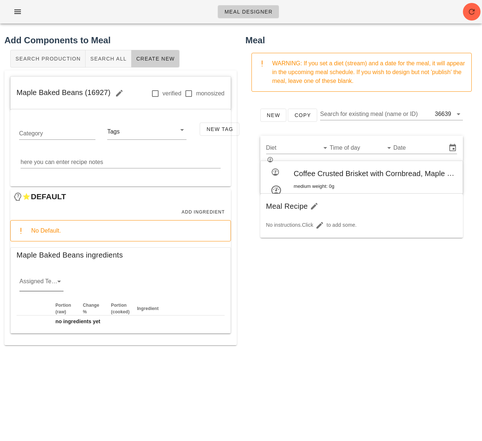
click at [59, 282] on icon at bounding box center [59, 281] width 9 height 9
click at [36, 323] on div "veg" at bounding box center [41, 322] width 32 height 7
click at [74, 161] on textarea "here you can enter recipe notes" at bounding box center [121, 162] width 200 height 12
paste textarea "Mix all ingredients together and place in a hotel pan/inset. Cover with foil an…"
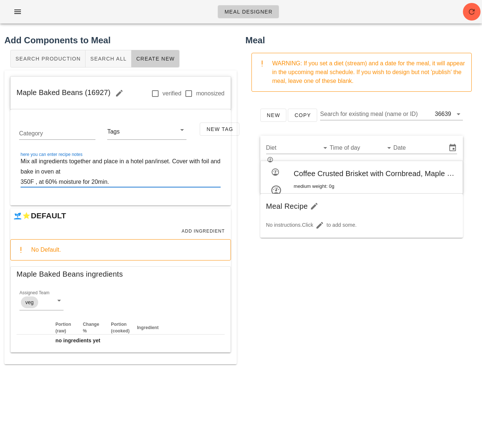
click at [176, 161] on textarea "Mix all ingredients together and place in a hotel pan/inset. Cover with foil an…" at bounding box center [121, 171] width 200 height 31
click at [171, 163] on textarea "Mix all ingredients together and place in a hotel pan/inset. Cover with foil an…" at bounding box center [121, 171] width 200 height 31
click at [20, 182] on div "here you can enter recipe notes Mix all ingredients together and place in a hot…" at bounding box center [120, 176] width 209 height 48
click at [21, 181] on textarea "Mix all ingredients together and place in a hotel pan/inset. Cover with foil an…" at bounding box center [121, 171] width 200 height 31
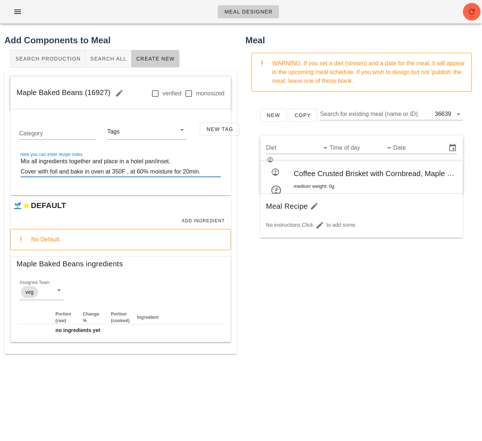
click at [190, 173] on textarea "Mix all ingredients together and place in a hotel pan/inset. Cover with foil an…" at bounding box center [121, 166] width 200 height 21
click at [128, 172] on textarea "Mix all ingredients together and place in a hotel pan/inset. Cover with foil an…" at bounding box center [121, 166] width 200 height 21
type textarea "Mix all ingredients together and place in a hotel pan/inset. Cover with foil an…"
click at [286, 295] on div "New Copy Search for existing meal (name or ID) 36639 Diet Time of day Date Coff…" at bounding box center [361, 244] width 232 height 293
click at [194, 219] on span "Add Ingredient" at bounding box center [203, 220] width 44 height 5
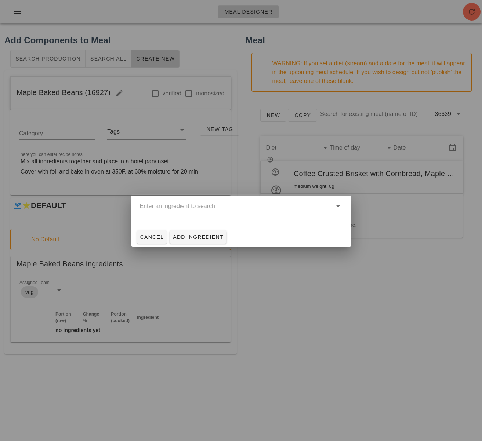
click at [218, 204] on input "text" at bounding box center [236, 206] width 192 height 12
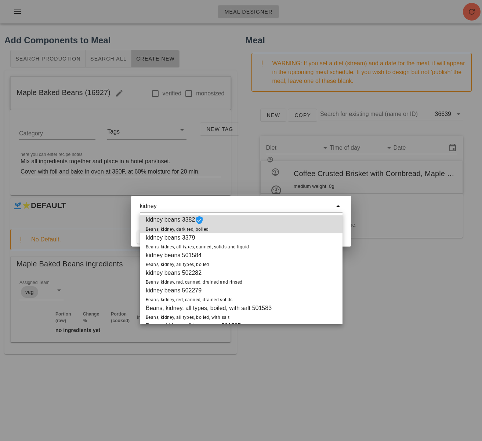
click at [226, 229] on div "kidney beans 3382 Beans, kidney, dark red, boiled" at bounding box center [241, 224] width 202 height 18
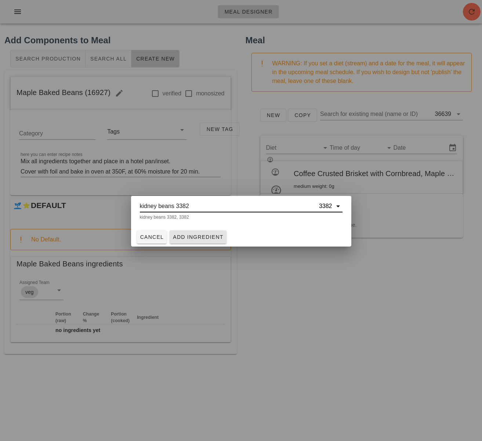
type input "kidney beans 3382"
click at [213, 239] on span "Add Ingredient" at bounding box center [197, 237] width 51 height 6
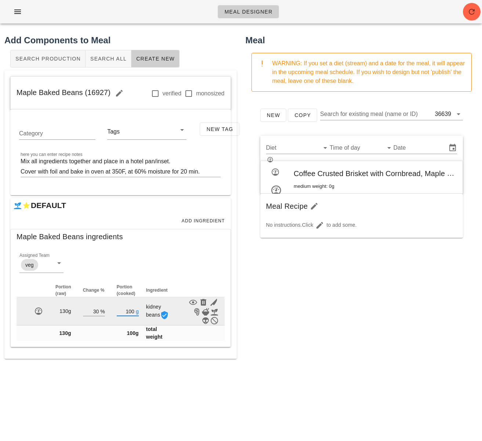
drag, startPoint x: 133, startPoint y: 311, endPoint x: 125, endPoint y: 310, distance: 7.8
click at [125, 310] on input "100" at bounding box center [126, 311] width 18 height 10
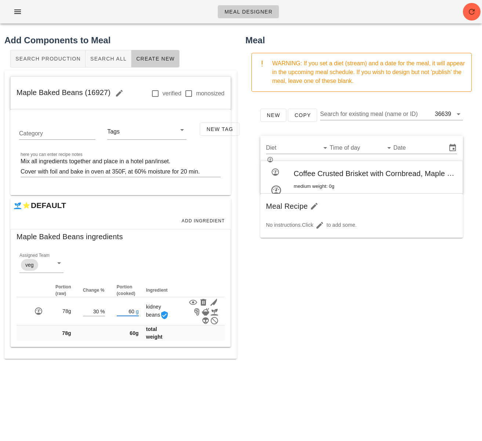
type input "60"
click at [300, 334] on div "New Copy Search for existing meal (name or ID) 36639 Diet Time of day Date Coff…" at bounding box center [361, 244] width 232 height 293
click at [209, 221] on span "Add Ingredient" at bounding box center [203, 220] width 44 height 5
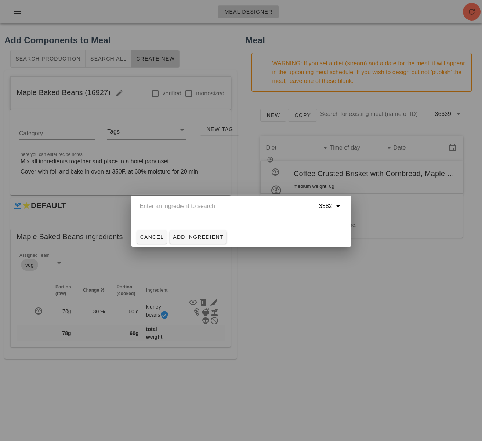
click at [196, 208] on input "text" at bounding box center [229, 206] width 178 height 12
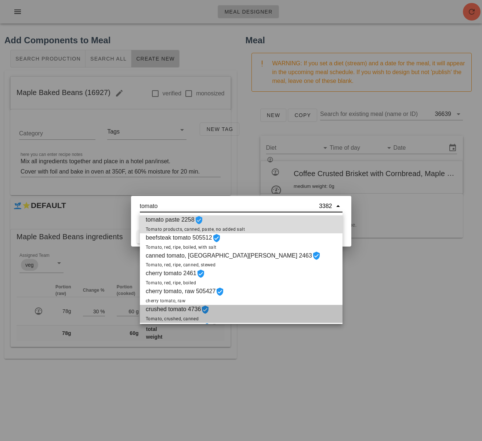
click at [203, 308] on icon at bounding box center [205, 309] width 9 height 9
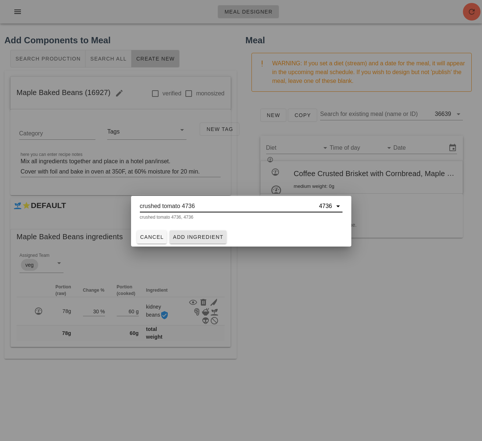
type input "crushed tomato 4736"
click at [194, 237] on span "Add Ingredient" at bounding box center [197, 237] width 51 height 6
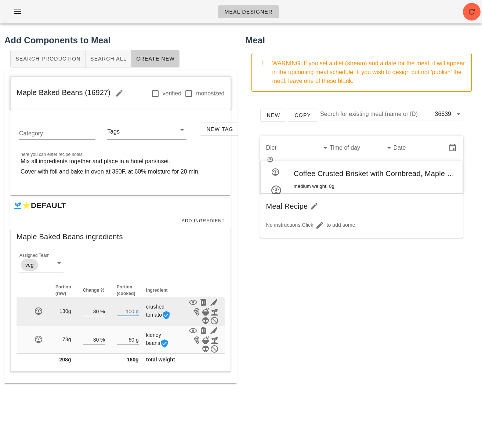
drag, startPoint x: 133, startPoint y: 311, endPoint x: 121, endPoint y: 311, distance: 11.7
click at [121, 311] on input "100" at bounding box center [126, 311] width 18 height 10
type input "2"
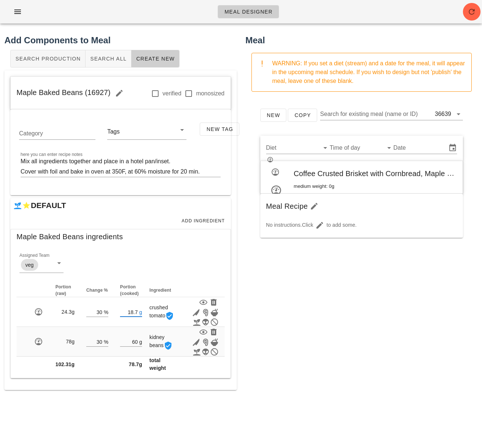
type input "18.70"
click at [285, 330] on div "New Copy Search for existing meal (name or ID) 36639 Diet Time of day Date Coff…" at bounding box center [361, 244] width 232 height 293
click at [199, 219] on span "Add Ingredient" at bounding box center [203, 220] width 44 height 5
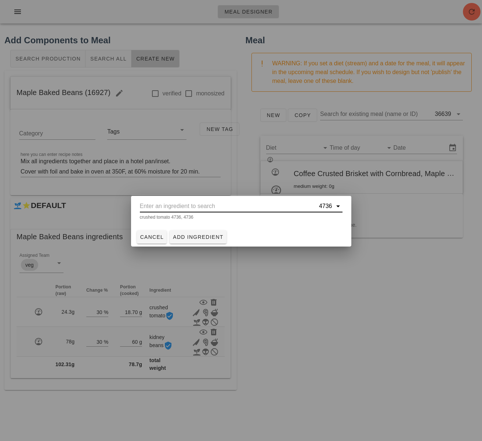
click at [193, 209] on input "text" at bounding box center [229, 206] width 178 height 12
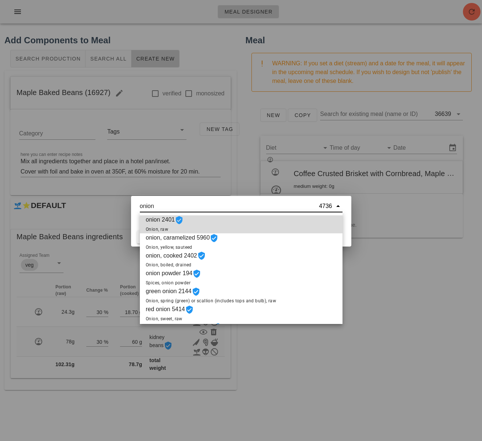
click at [140, 207] on input "onion" at bounding box center [229, 206] width 178 height 12
paste input "w"
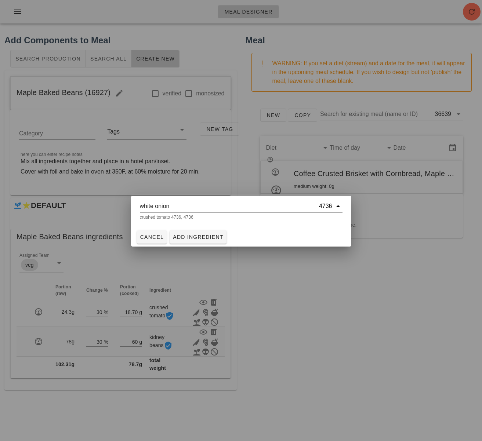
scroll to position [0, 0]
drag, startPoint x: 156, startPoint y: 208, endPoint x: 128, endPoint y: 206, distance: 28.0
click at [128, 206] on div "Meal Designer Add Components to Meal Search Production Search All Create New Ma…" at bounding box center [241, 220] width 482 height 441
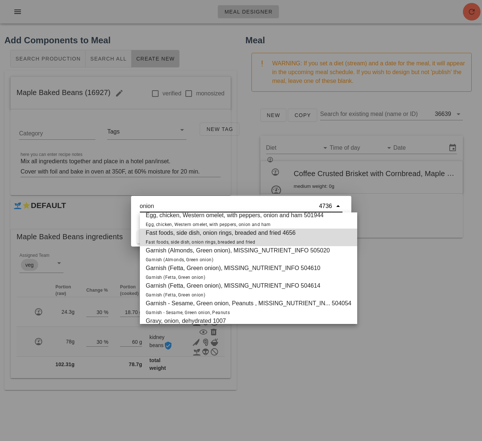
scroll to position [0, 0]
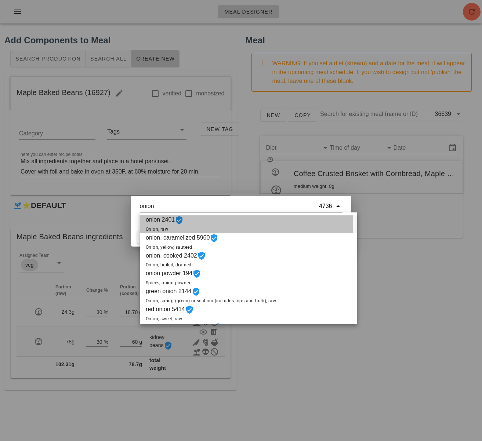
click at [257, 220] on div "onion 2401 Onion, raw" at bounding box center [248, 224] width 217 height 18
type input "onion 2401"
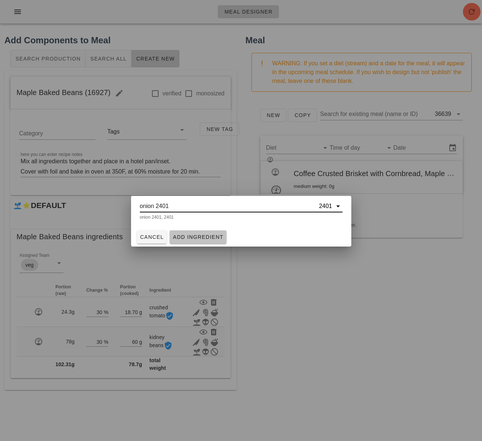
click at [206, 234] on span "Add Ingredient" at bounding box center [197, 237] width 51 height 6
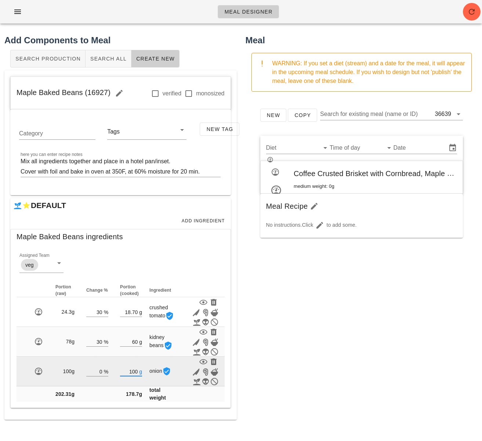
click at [137, 376] on input "100" at bounding box center [129, 371] width 18 height 10
type input "1"
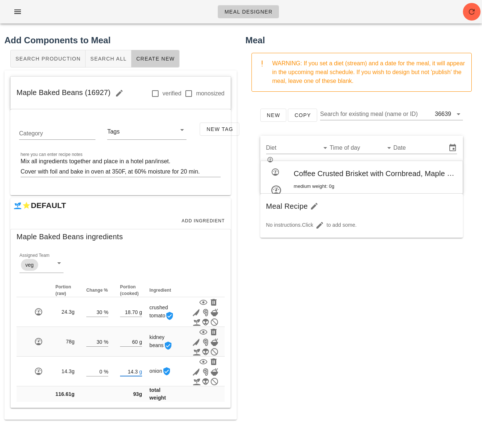
type input "14.30"
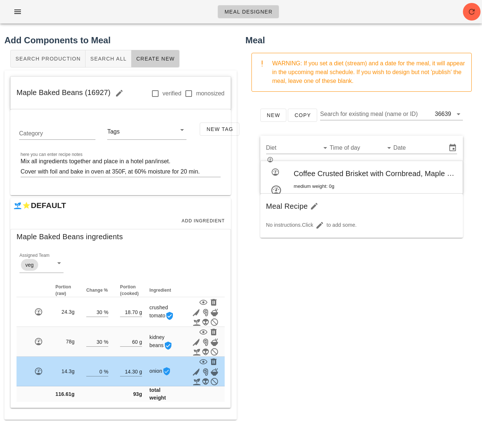
click at [309, 391] on div "Meal WARNING: If you set a diet (stream) and a date for the meal, it will appea…" at bounding box center [361, 226] width 241 height 395
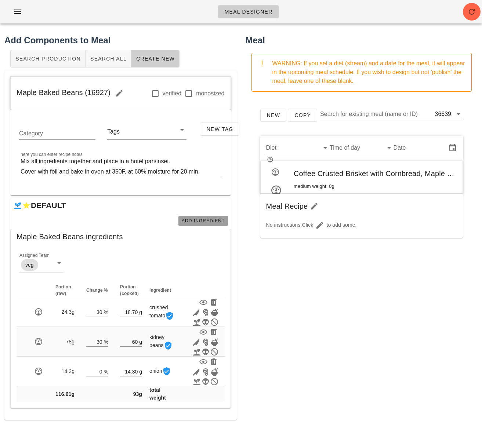
click at [207, 221] on span "Add Ingredient" at bounding box center [203, 220] width 44 height 5
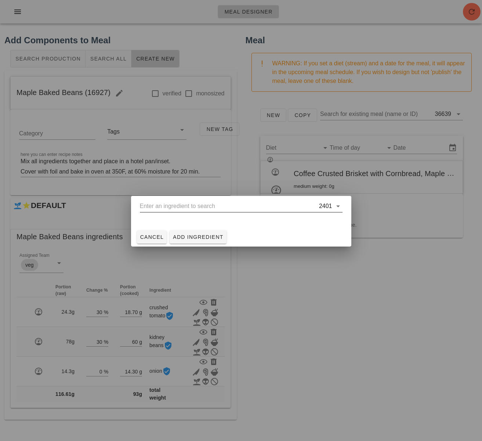
click at [245, 211] on input "text" at bounding box center [229, 206] width 178 height 12
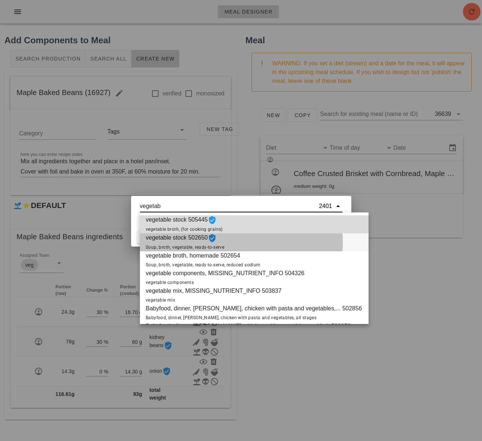
click at [234, 242] on div "vegetable stock 502650 Soup, broth, vegetable, ready-to-serve" at bounding box center [254, 242] width 229 height 18
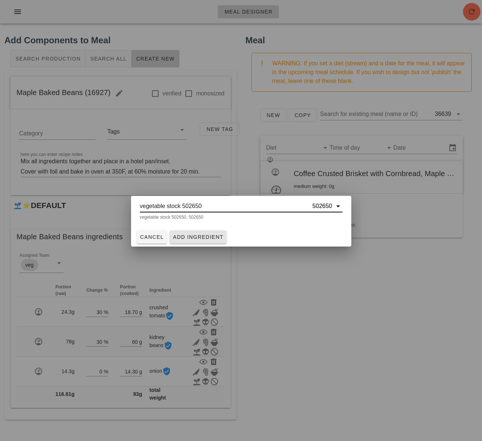
type input "vegetable stock 502650"
click at [220, 239] on span "Add Ingredient" at bounding box center [197, 237] width 51 height 6
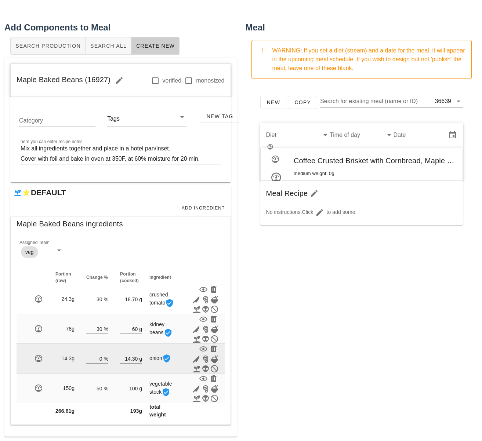
scroll to position [48, 0]
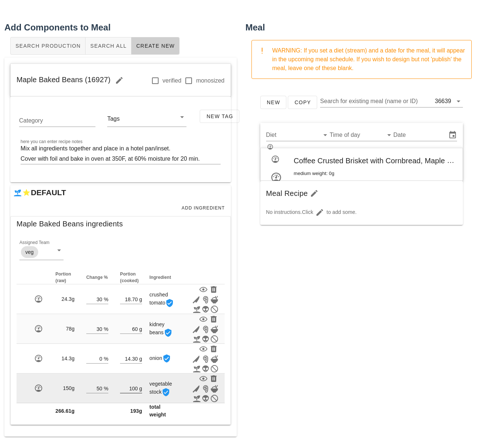
click at [134, 384] on input "100" at bounding box center [129, 388] width 18 height 10
drag, startPoint x: 138, startPoint y: 384, endPoint x: 127, endPoint y: 383, distance: 10.7
click at [127, 383] on input "100" at bounding box center [129, 388] width 18 height 10
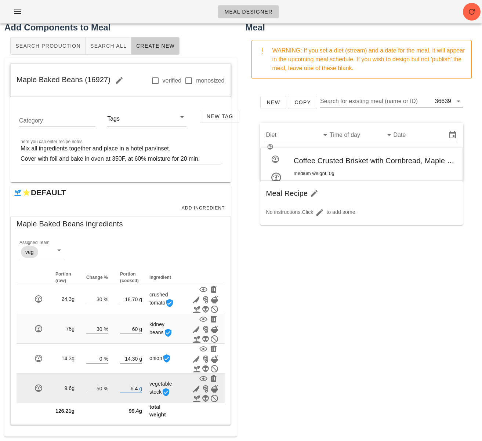
type input "6"
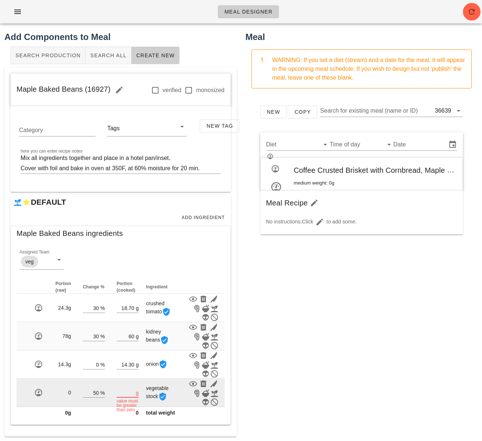
type input "5"
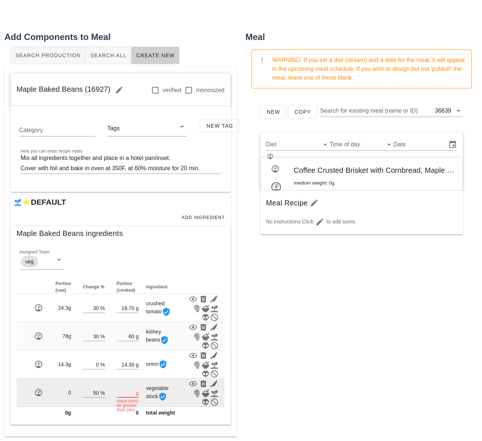
scroll to position [48, 0]
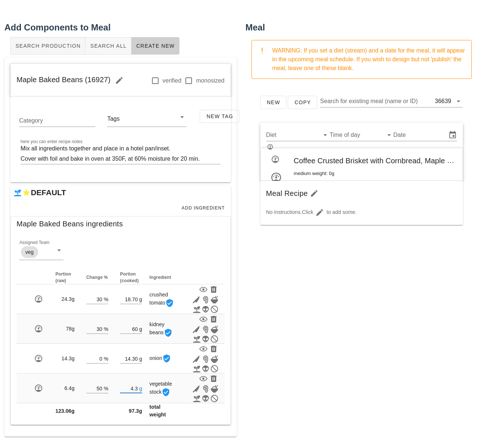
type input "4.30"
click at [313, 394] on div "Meal WARNING: If you set a diet (stream) and a date for the meal, it will appea…" at bounding box center [361, 229] width 241 height 424
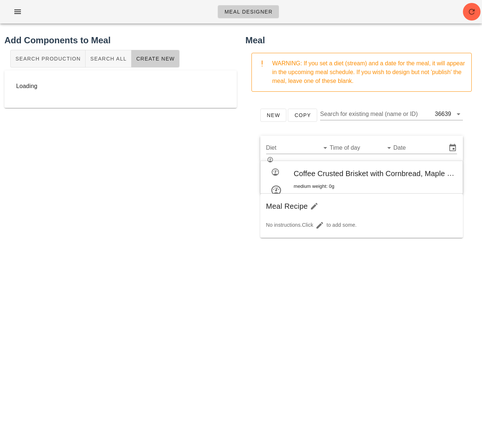
scroll to position [0, 0]
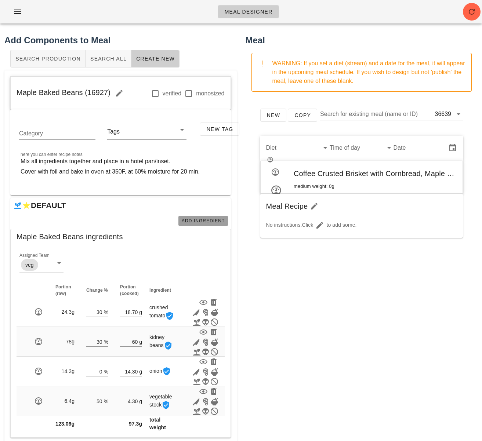
click at [205, 217] on button "Add Ingredient" at bounding box center [203, 221] width 50 height 10
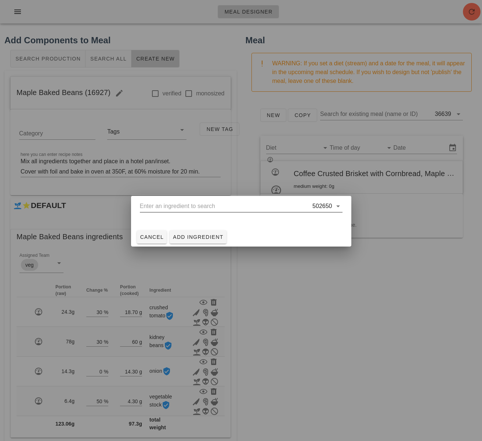
click at [209, 209] on input "text" at bounding box center [225, 206] width 171 height 12
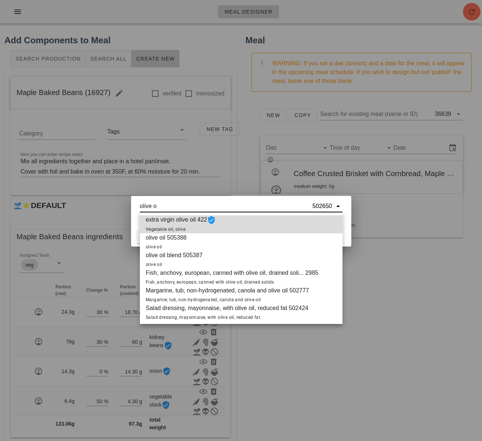
click at [189, 223] on span "extra virgin olive oil 422 Vegetable oil, olive" at bounding box center [181, 224] width 70 height 18
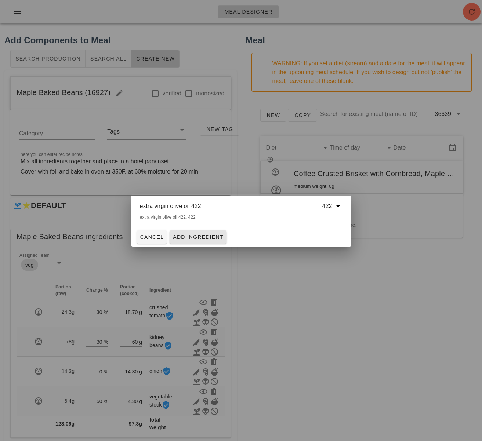
type input "extra virgin olive oil 422"
click at [189, 239] on span "Add Ingredient" at bounding box center [197, 237] width 51 height 6
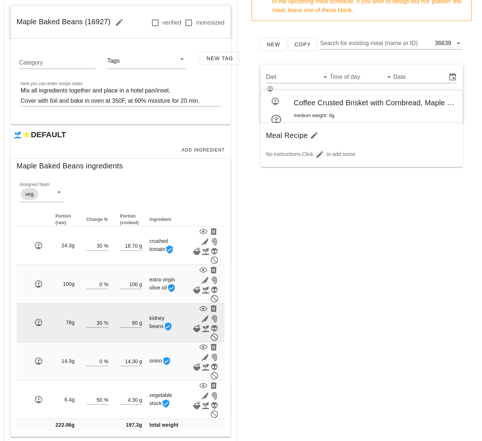
scroll to position [83, 0]
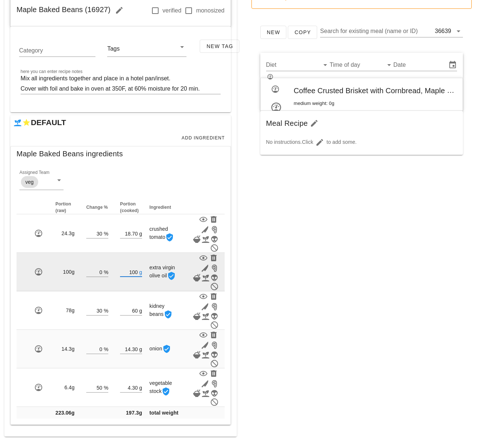
drag, startPoint x: 137, startPoint y: 271, endPoint x: 126, endPoint y: 271, distance: 11.0
click at [126, 271] on input "100" at bounding box center [129, 272] width 18 height 10
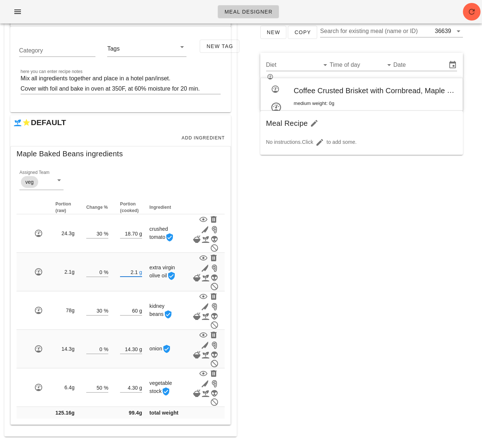
type input "2.10"
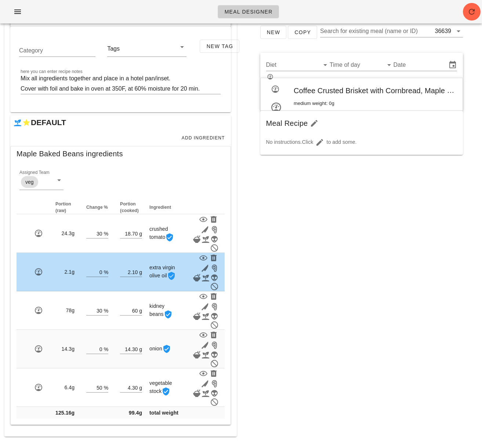
click at [294, 279] on div "New Copy Search for existing meal (name or ID) 36639 Diet Time of day Date Coff…" at bounding box center [361, 161] width 232 height 293
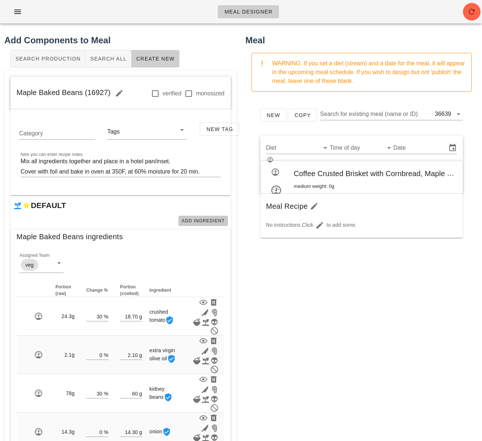
click at [209, 219] on span "Add Ingredient" at bounding box center [203, 220] width 44 height 5
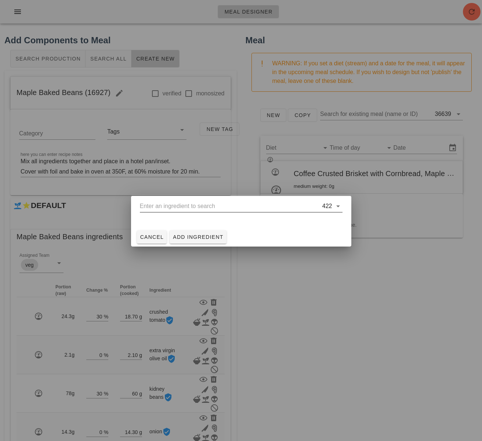
click at [205, 208] on input "text" at bounding box center [230, 206] width 181 height 12
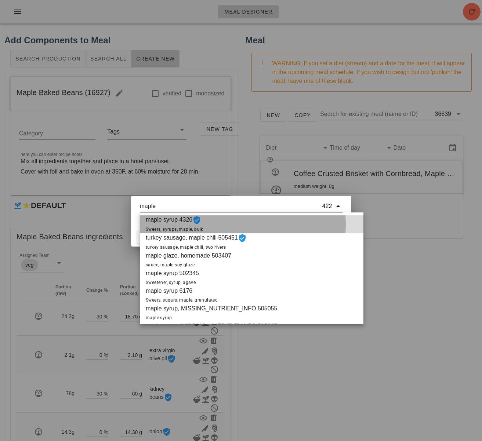
click at [207, 226] on div "maple syrup 4326 Sweets, syrups, maple, bulk" at bounding box center [251, 224] width 223 height 18
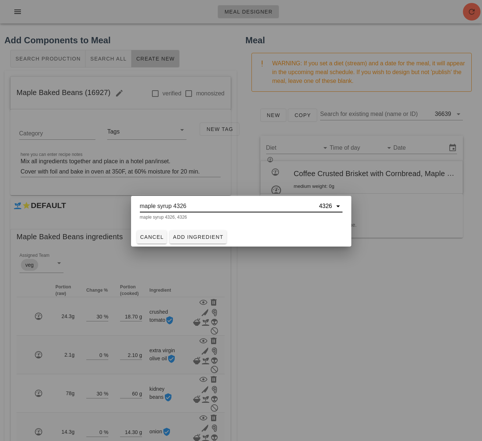
type input "maple syrup 4326"
click at [207, 237] on span "Add Ingredient" at bounding box center [197, 237] width 51 height 6
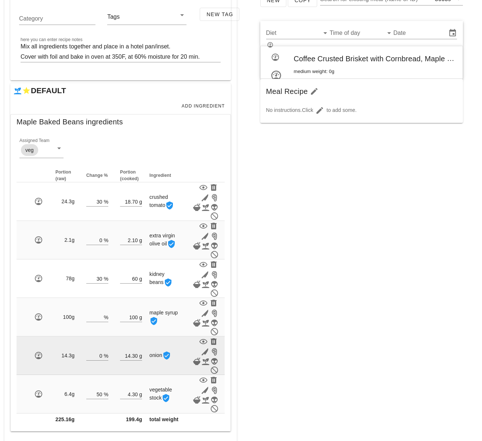
scroll to position [121, 0]
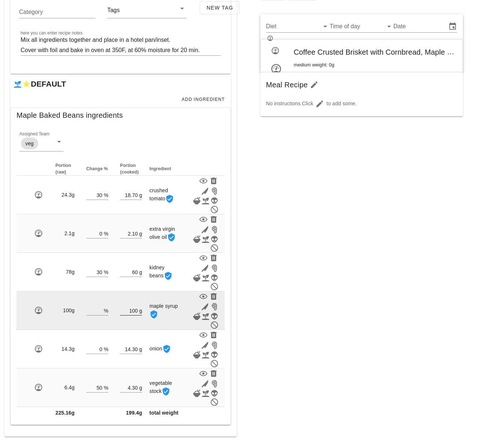
click at [138, 311] on input "100" at bounding box center [129, 311] width 18 height 10
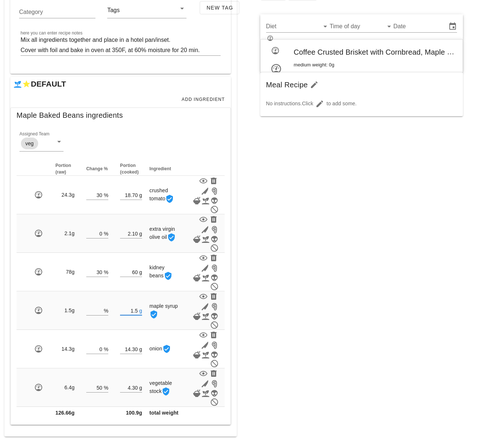
type input "1.50"
click at [266, 298] on div "Meal WARNING: If you set a diet (stream) and a date for the meal, it will appea…" at bounding box center [361, 174] width 241 height 533
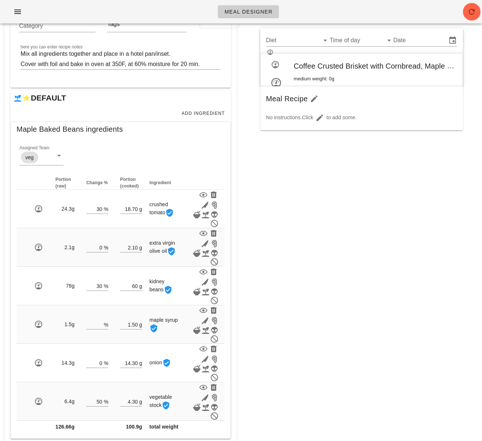
scroll to position [107, 0]
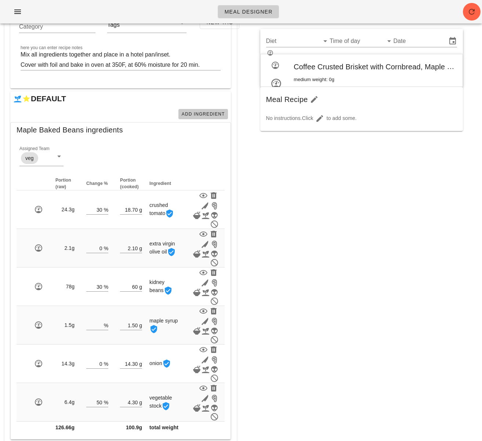
click at [200, 115] on span "Add Ingredient" at bounding box center [203, 114] width 44 height 5
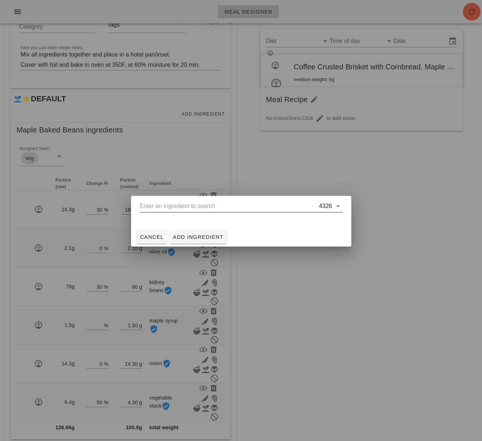
click at [204, 210] on input "text" at bounding box center [229, 206] width 178 height 12
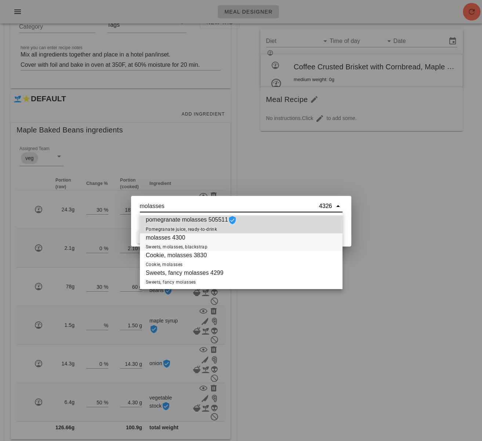
click at [189, 242] on span "molasses 4300 Sweets, molasses, blackstrap" at bounding box center [177, 242] width 62 height 18
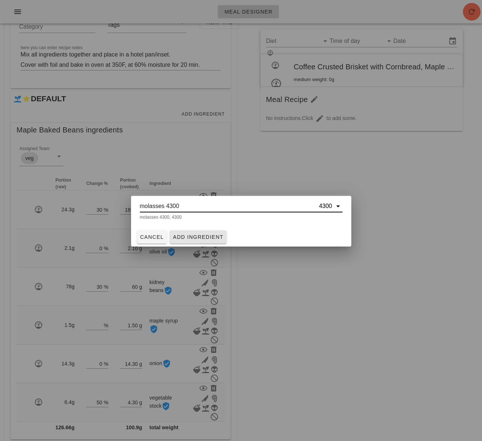
type input "molasses 4300"
click at [194, 239] on span "Add Ingredient" at bounding box center [197, 237] width 51 height 6
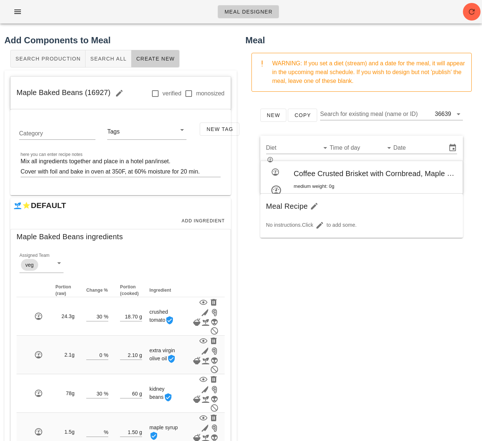
drag, startPoint x: 276, startPoint y: 311, endPoint x: 344, endPoint y: 339, distance: 73.5
click at [282, 441] on html "Meal Designer Add Components to Meal Search Production Search All Create New Ma…" at bounding box center [241, 300] width 482 height 601
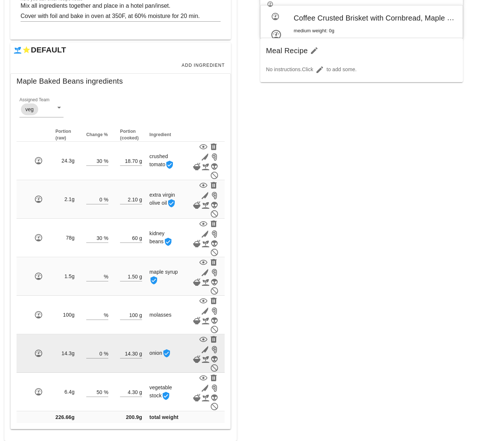
scroll to position [160, 0]
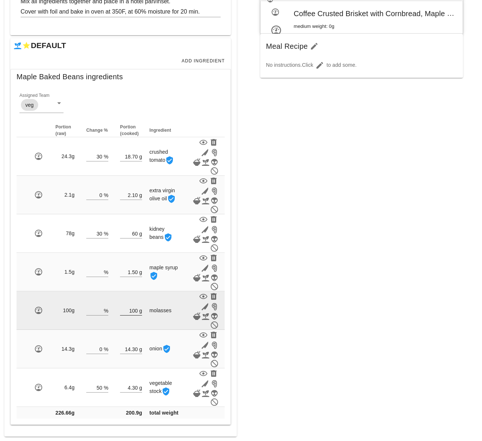
click at [137, 310] on input "100" at bounding box center [129, 311] width 18 height 10
type input "1"
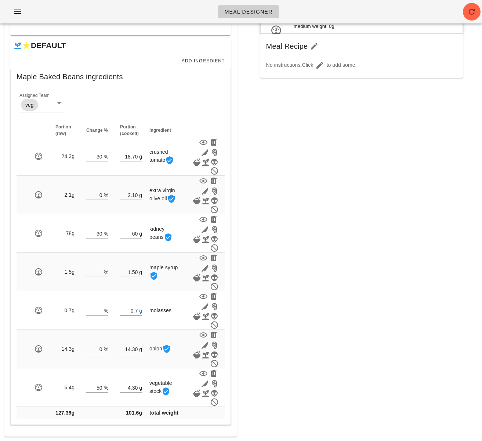
type input "0.70"
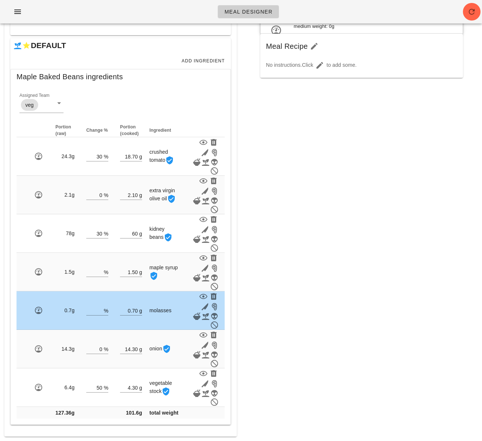
click at [280, 272] on div "Meal WARNING: If you set a diet (stream) and a date for the meal, it will appea…" at bounding box center [361, 154] width 241 height 571
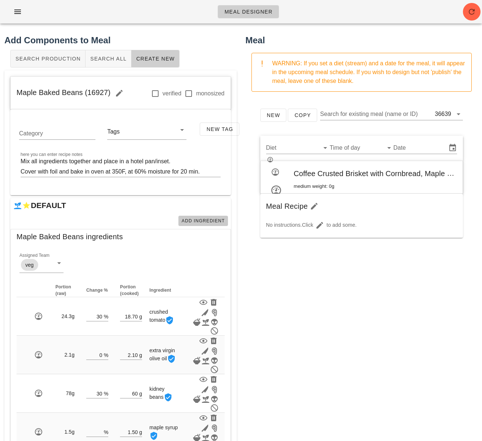
click at [197, 217] on button "Add Ingredient" at bounding box center [203, 221] width 50 height 10
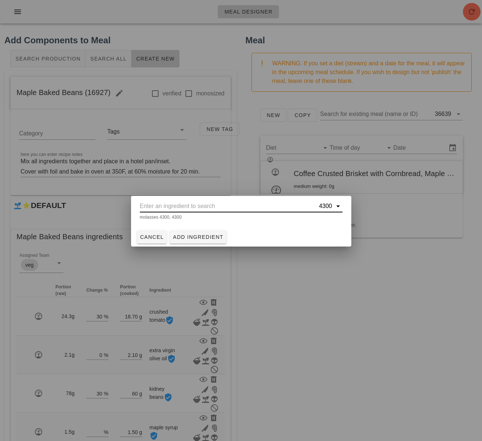
click at [182, 209] on input "text" at bounding box center [229, 206] width 178 height 12
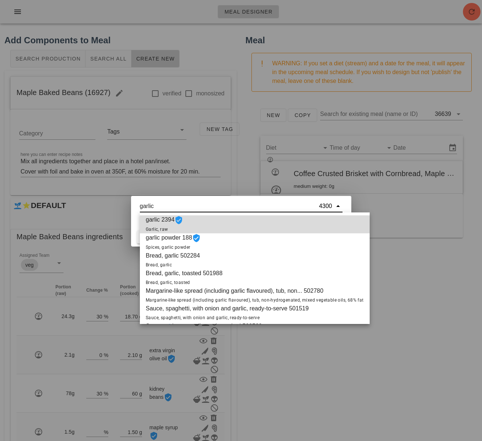
click at [193, 223] on div "garlic 2394 Garlic, raw" at bounding box center [255, 224] width 230 height 18
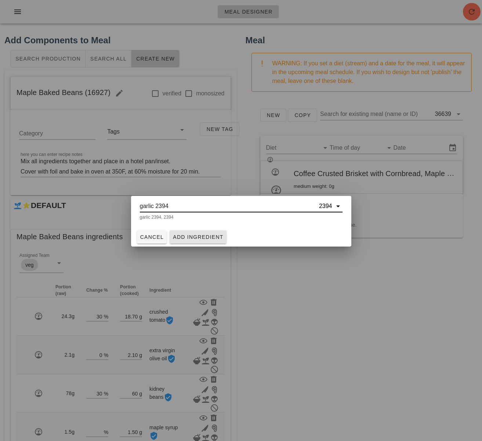
type input "garlic 2394"
click at [195, 238] on span "Add Ingredient" at bounding box center [197, 237] width 51 height 6
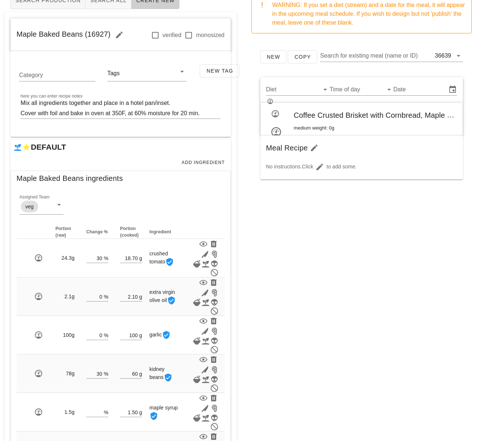
click at [251, 261] on div "New Copy Search for existing meal (name or ID) 36639 Diet Time of day Date Coff…" at bounding box center [361, 185] width 232 height 293
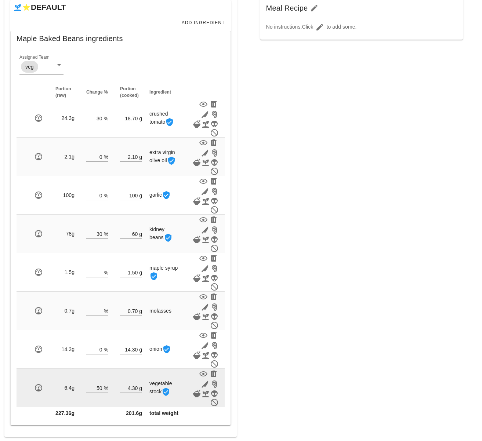
scroll to position [198, 0]
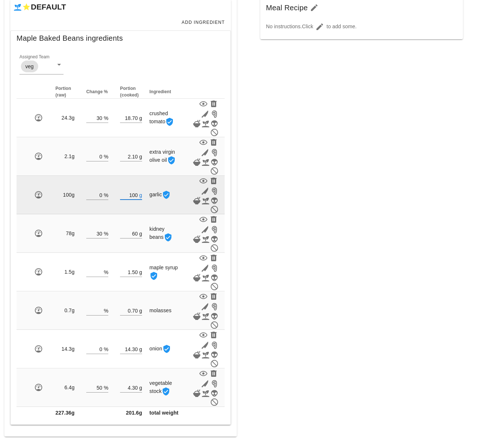
drag, startPoint x: 138, startPoint y: 194, endPoint x: 129, endPoint y: 194, distance: 8.4
click at [129, 194] on input "100" at bounding box center [129, 195] width 18 height 10
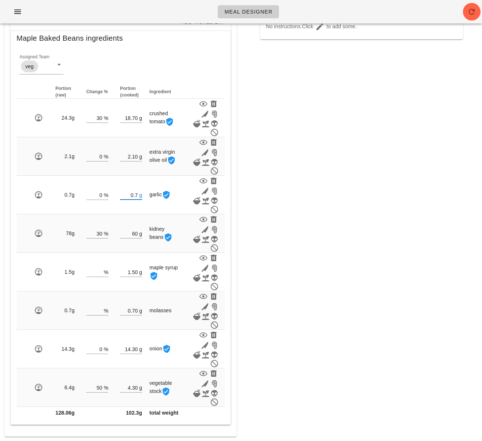
type input "0.70"
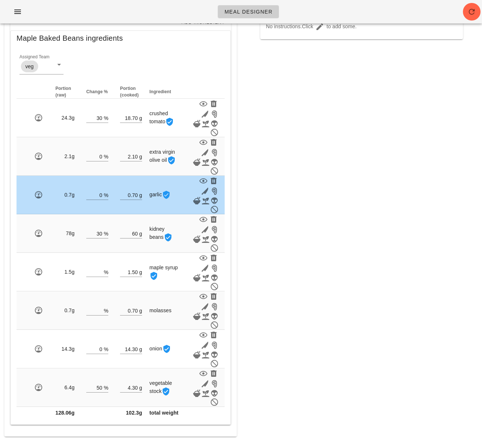
click at [270, 208] on div "Meal WARNING: If you set a diet (stream) and a date for the meal, it will appea…" at bounding box center [361, 136] width 241 height 610
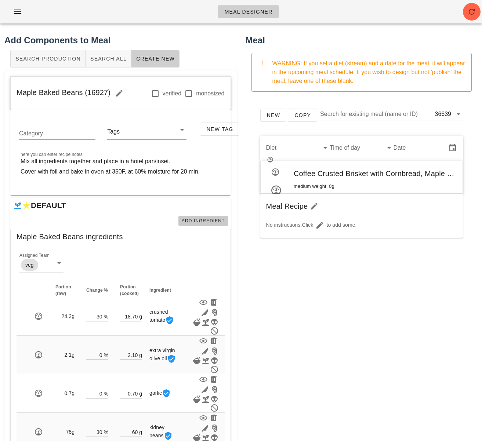
click at [201, 223] on span "Add Ingredient" at bounding box center [203, 220] width 44 height 5
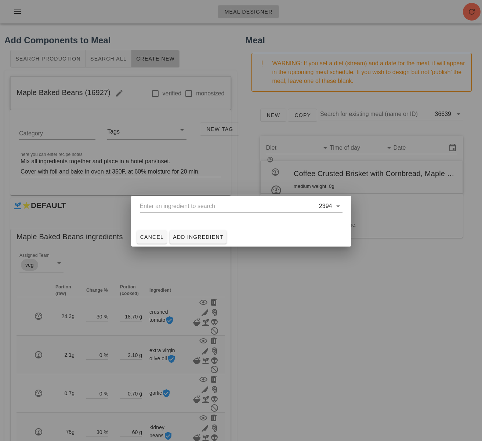
click at [158, 208] on input "text" at bounding box center [229, 206] width 178 height 12
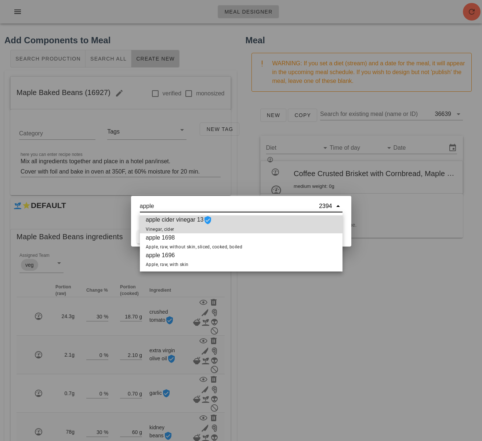
click at [175, 220] on span "apple cider vinegar 13 Vinegar, cider" at bounding box center [179, 224] width 66 height 18
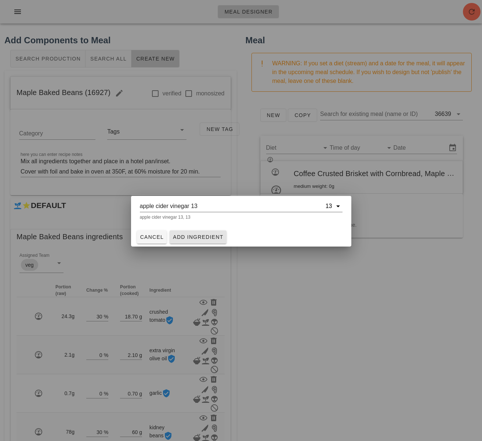
type input "apple cider vinegar 13"
drag, startPoint x: 189, startPoint y: 236, endPoint x: 213, endPoint y: 225, distance: 26.3
click at [189, 236] on span "Add Ingredient" at bounding box center [197, 237] width 51 height 6
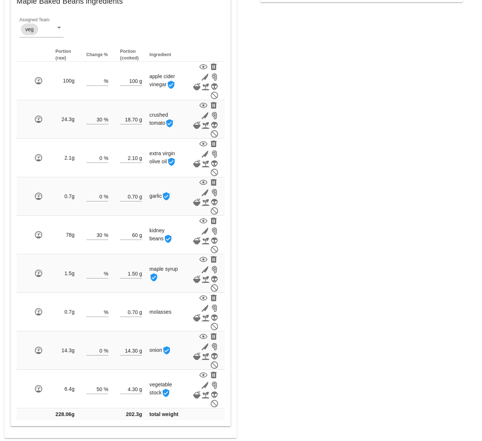
scroll to position [237, 0]
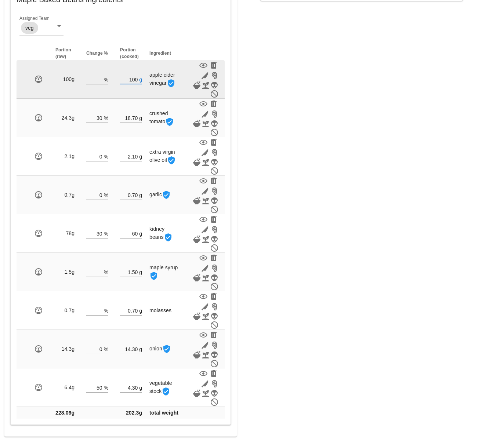
click at [137, 80] on input "100" at bounding box center [129, 79] width 18 height 10
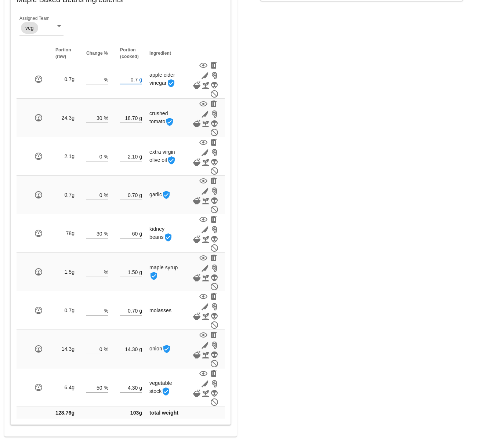
type input "0.70"
click at [335, 118] on div "New Copy Search for existing meal (name or ID) 36639 Diet Time of day Date Coff…" at bounding box center [361, 7] width 232 height 293
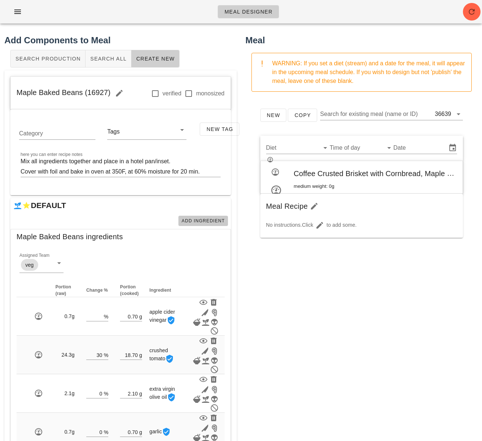
click at [209, 220] on span "Add Ingredient" at bounding box center [203, 220] width 44 height 5
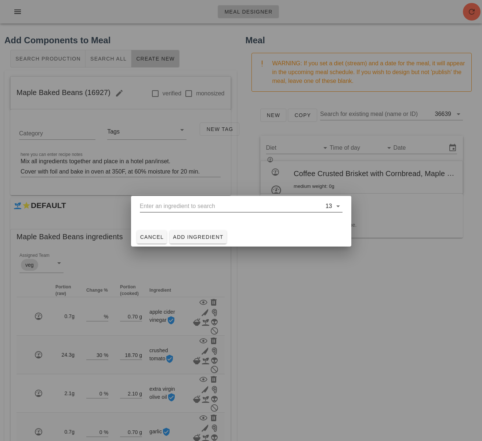
click at [182, 209] on input "text" at bounding box center [232, 206] width 184 height 12
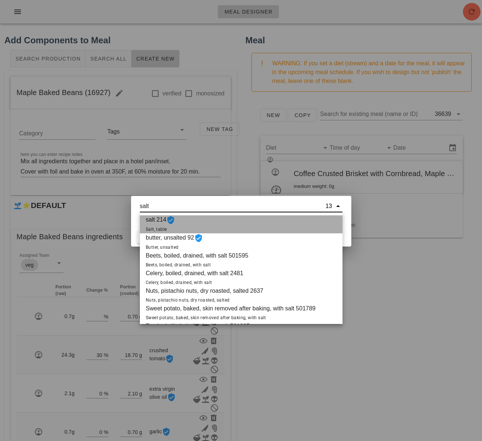
click at [178, 224] on div "salt 214 Salt, table" at bounding box center [241, 224] width 202 height 18
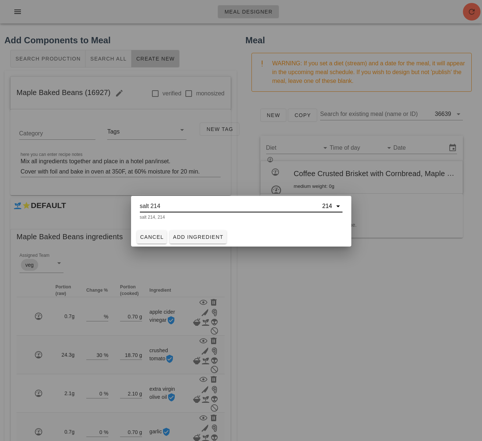
type input "salt 214"
click at [199, 235] on span "Add Ingredient" at bounding box center [197, 237] width 51 height 6
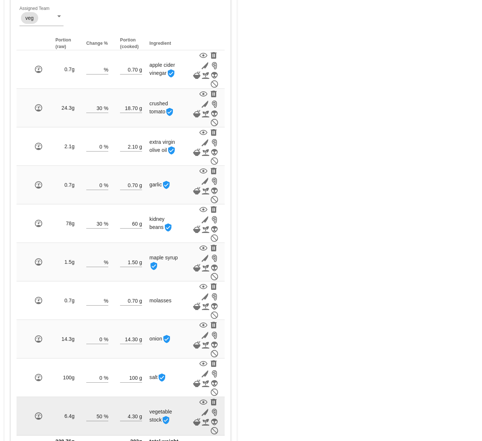
scroll to position [275, 0]
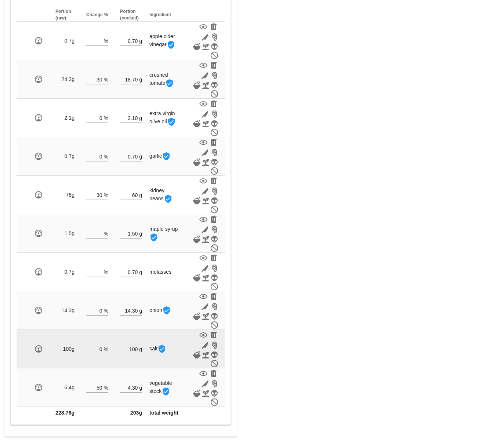
click at [135, 350] on input "100" at bounding box center [129, 349] width 18 height 10
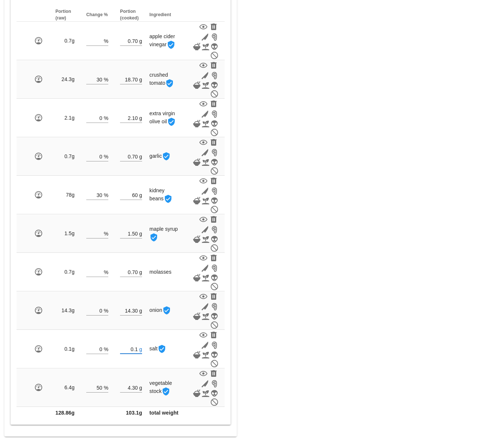
type input "0.10"
click at [341, 353] on div "Meal WARNING: If you set a diet (stream) and a date for the meal, it will appea…" at bounding box center [361, 97] width 241 height 687
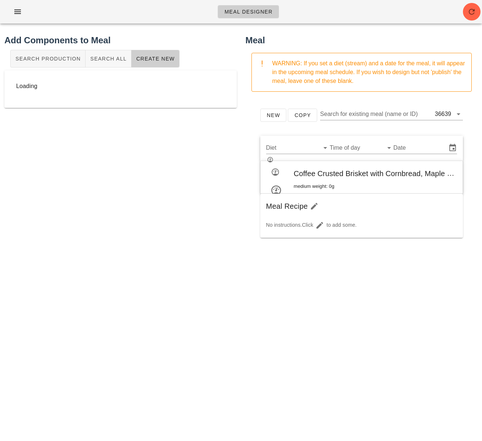
scroll to position [0, 0]
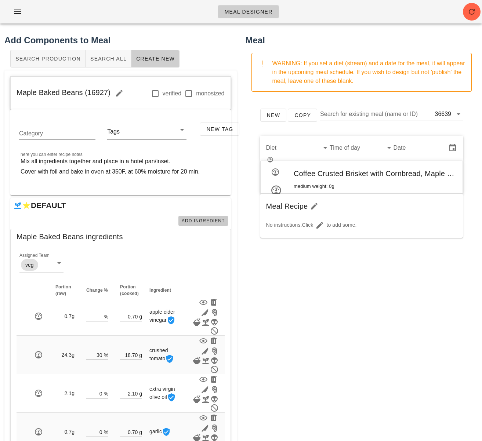
click at [208, 219] on span "Add Ingredient" at bounding box center [203, 220] width 44 height 5
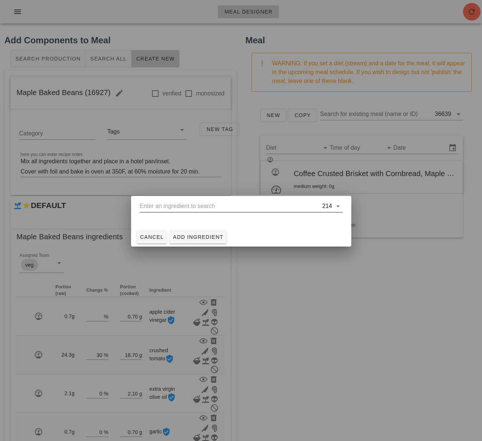
click at [211, 205] on input "text" at bounding box center [230, 206] width 181 height 12
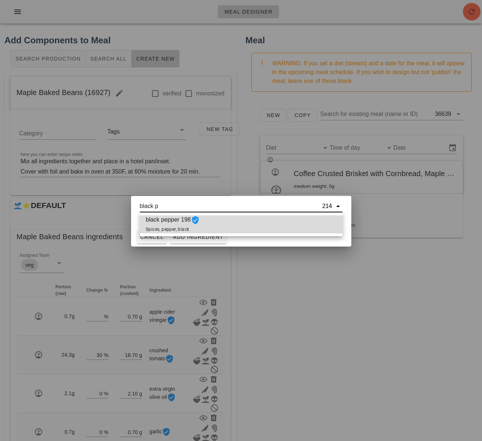
click at [233, 226] on div "black pepper 198 Spices, pepper, black" at bounding box center [241, 224] width 202 height 18
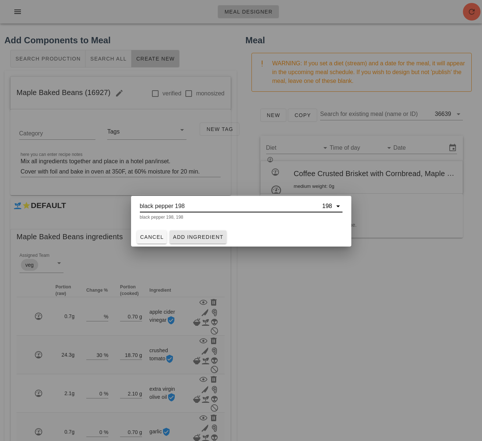
type input "black pepper 198"
click at [207, 236] on span "Add Ingredient" at bounding box center [197, 237] width 51 height 6
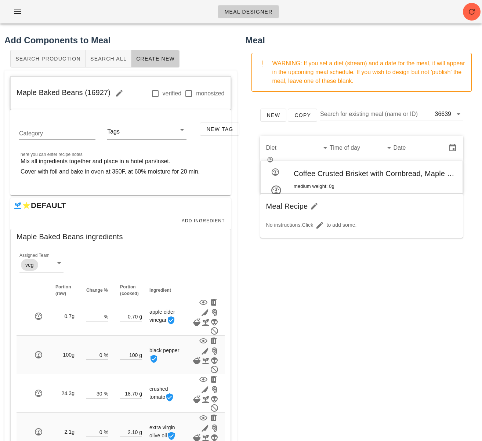
drag, startPoint x: 251, startPoint y: 246, endPoint x: 240, endPoint y: 245, distance: 11.8
click at [251, 246] on div "New Copy Search for existing meal (name or ID) 36639 Diet Time of day Date Coff…" at bounding box center [361, 175] width 223 height 146
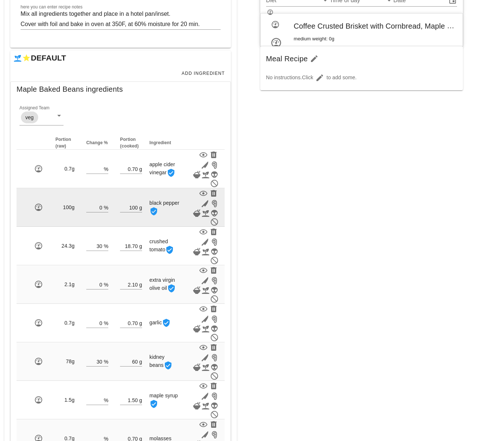
scroll to position [161, 0]
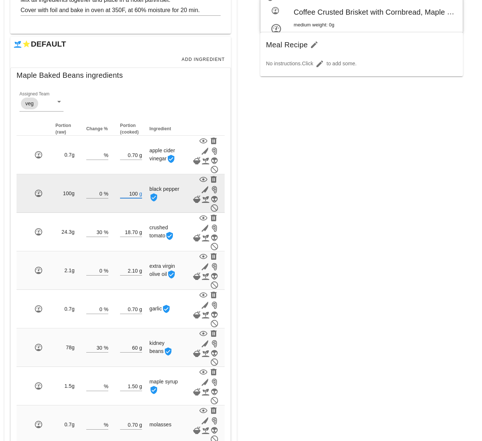
click at [136, 193] on input "100" at bounding box center [129, 194] width 18 height 10
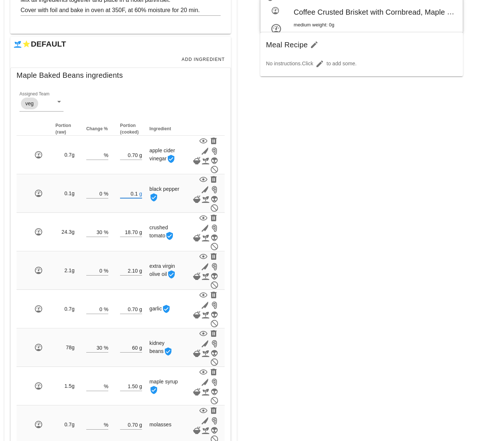
type input "0.10"
click at [280, 209] on div "New Copy Search for existing meal (name or ID) 36639 Diet Time of day Date Coff…" at bounding box center [361, 82] width 232 height 293
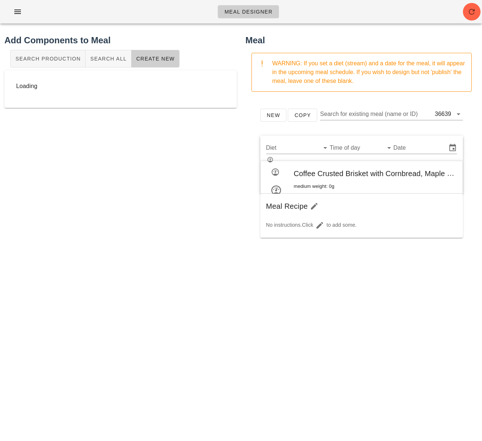
scroll to position [0, 0]
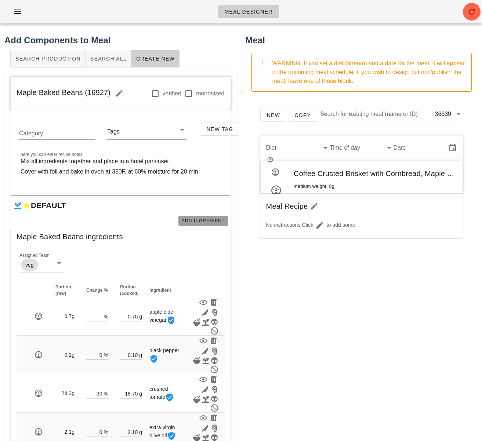
click at [198, 223] on span "Add Ingredient" at bounding box center [203, 220] width 44 height 5
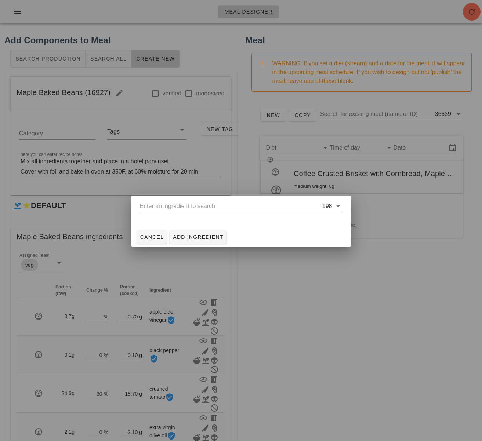
click at [172, 207] on input "text" at bounding box center [230, 206] width 181 height 12
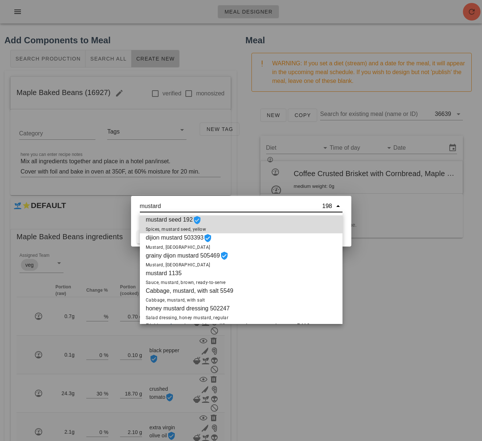
click at [171, 223] on span "mustard seed 192 Spices, mustard seed, yellow" at bounding box center [176, 224] width 60 height 18
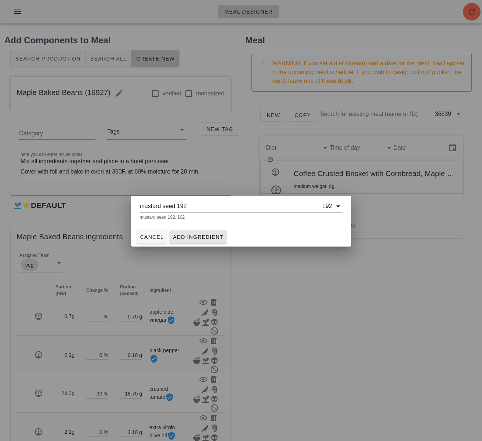
type input "mustard seed 192"
drag, startPoint x: 193, startPoint y: 237, endPoint x: 199, endPoint y: 238, distance: 6.6
click at [193, 237] on span "Add Ingredient" at bounding box center [197, 237] width 51 height 6
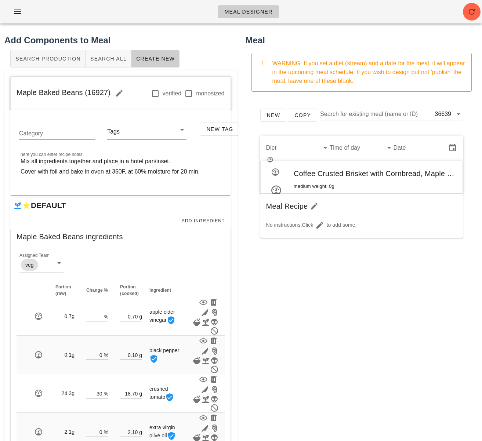
click at [257, 256] on div "New Copy Search for existing meal (name or ID) 36639 Diet Time of day Date Coff…" at bounding box center [361, 244] width 232 height 293
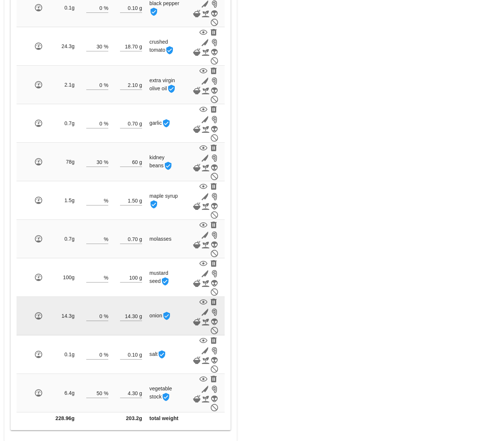
scroll to position [352, 0]
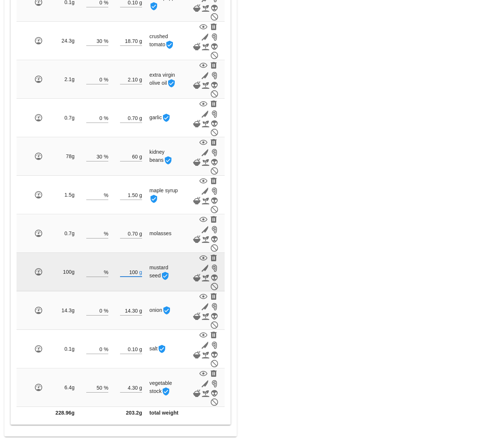
click at [135, 272] on input "100" at bounding box center [129, 272] width 18 height 10
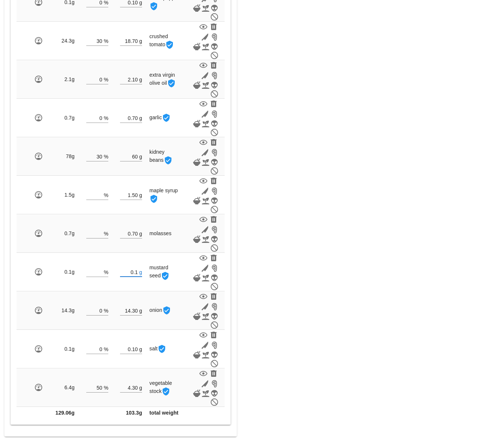
type input "0.10"
click at [297, 273] on div "Meal WARNING: If you set a diet (stream) and a date for the meal, it will appea…" at bounding box center [361, 59] width 241 height 764
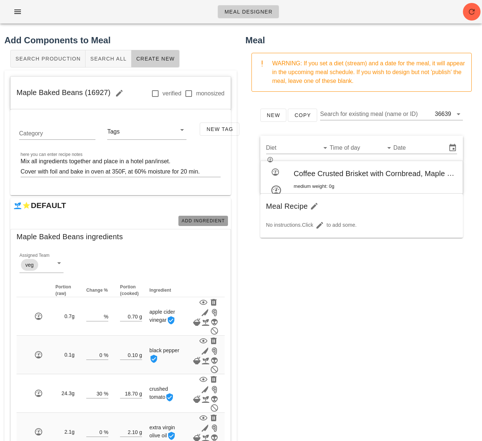
click at [211, 223] on span "Add Ingredient" at bounding box center [203, 220] width 44 height 5
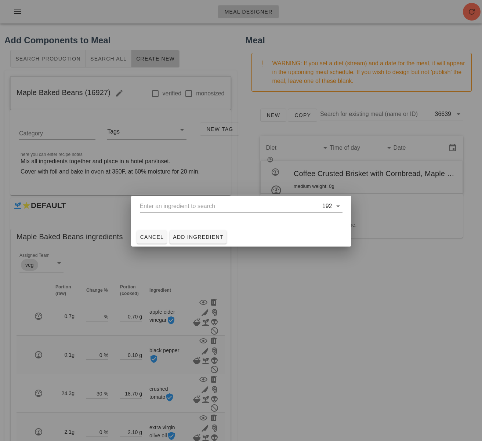
click at [211, 209] on input "text" at bounding box center [230, 206] width 181 height 12
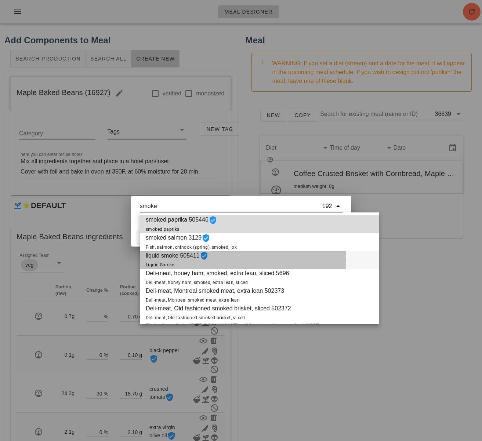
click at [228, 256] on div "liquid smoke 505411 Liquid Smoke" at bounding box center [259, 260] width 239 height 18
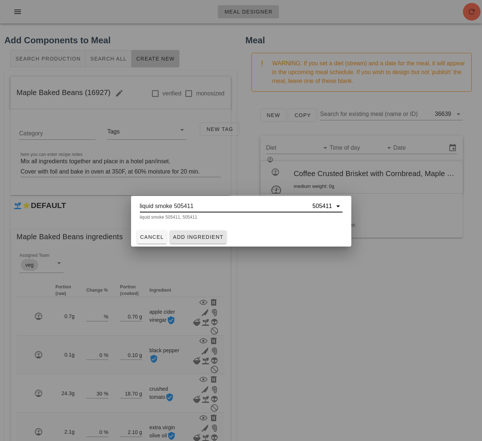
type input "liquid smoke 505411"
click at [217, 235] on span "Add Ingredient" at bounding box center [197, 237] width 51 height 6
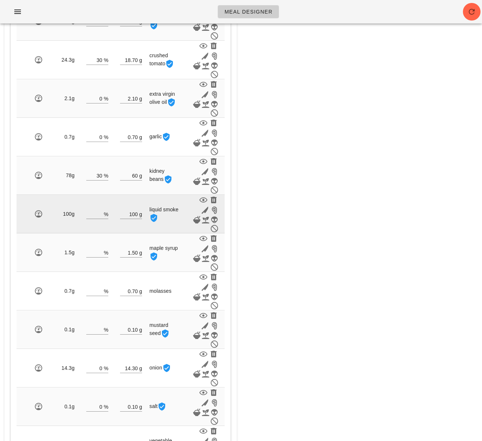
scroll to position [332, 0]
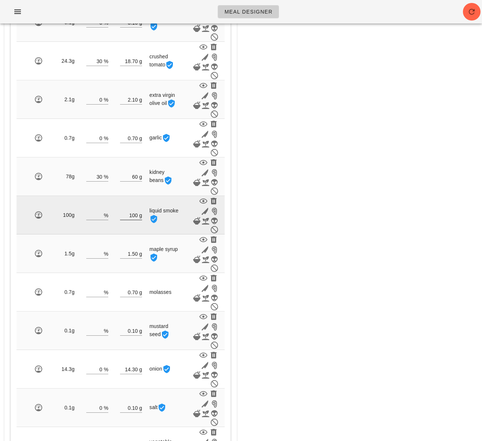
click at [136, 214] on input "100" at bounding box center [129, 215] width 18 height 10
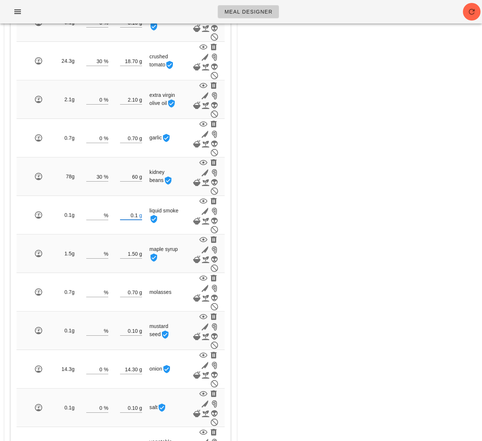
type input "0.10"
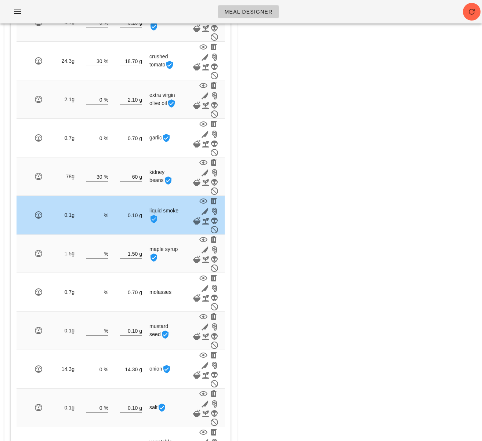
click at [276, 235] on div "Meal WARNING: If you set a diet (stream) and a date for the meal, it will appea…" at bounding box center [361, 98] width 241 height 803
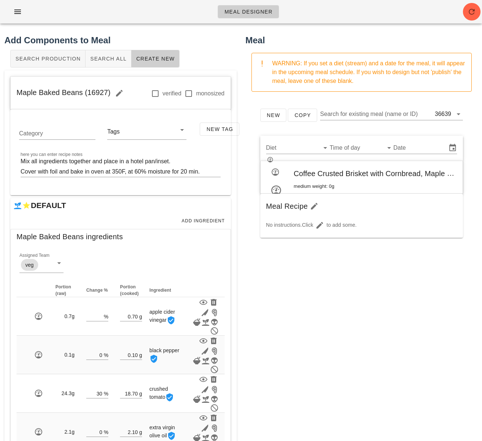
click at [238, 254] on div "Add Components to Meal Search Production Search All Create New Maple Baked Bean…" at bounding box center [120, 430] width 241 height 803
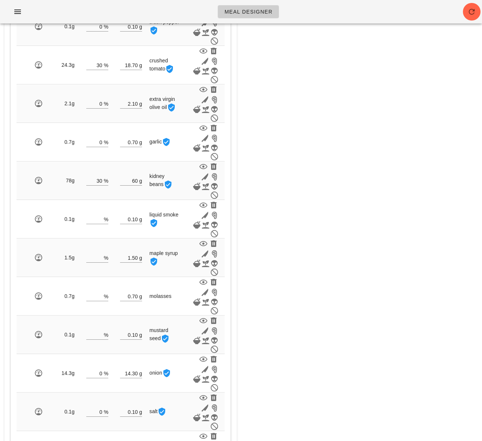
scroll to position [328, 0]
click at [299, 223] on div "Meal WARNING: If you set a diet (stream) and a date for the meal, it will appea…" at bounding box center [361, 102] width 241 height 803
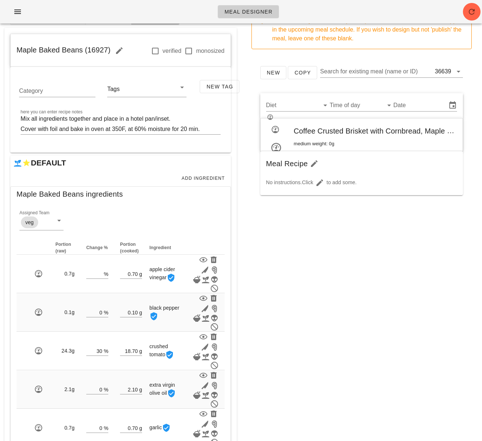
scroll to position [0, 0]
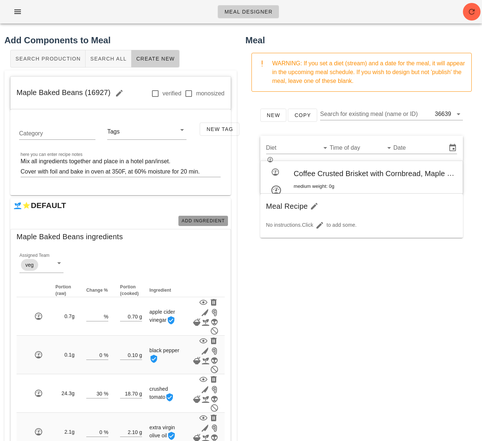
click at [206, 220] on span "Add Ingredient" at bounding box center [203, 220] width 44 height 5
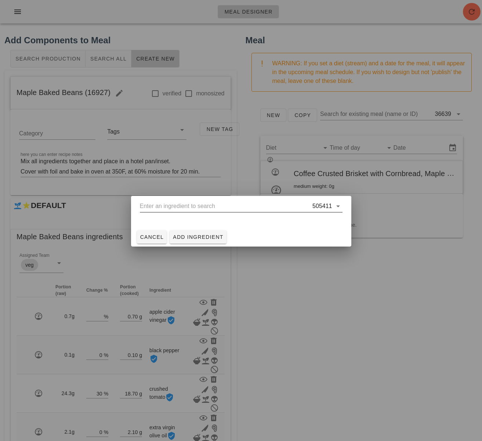
click at [219, 207] on input "text" at bounding box center [225, 206] width 171 height 12
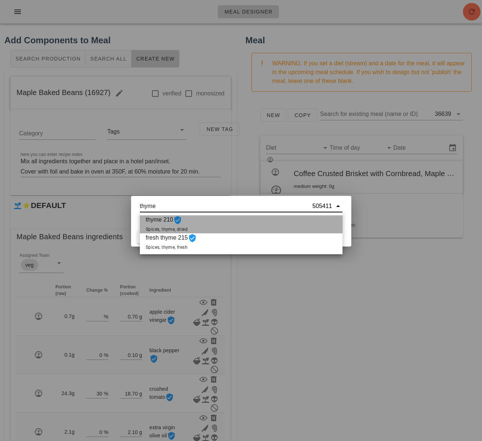
click at [217, 221] on div "thyme 210 Spices, thyme, dried" at bounding box center [241, 224] width 202 height 18
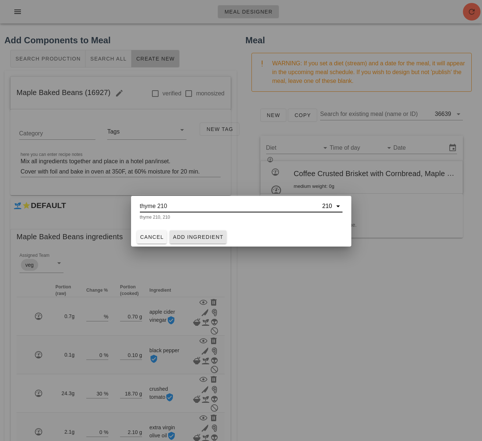
type input "thyme 210"
click at [204, 233] on button "Add Ingredient" at bounding box center [197, 236] width 57 height 13
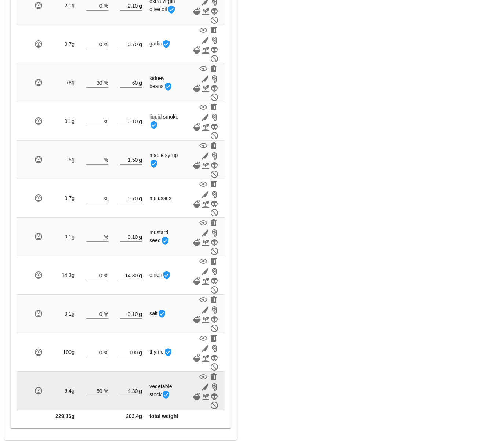
scroll to position [430, 0]
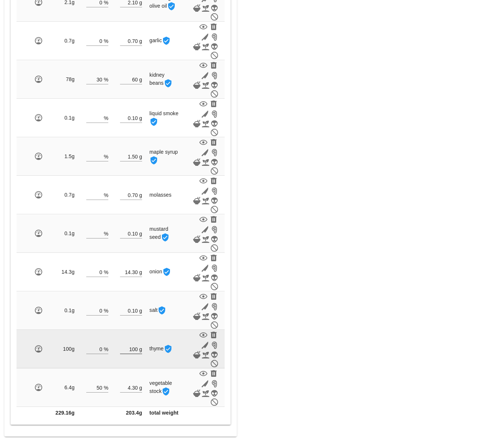
click at [136, 347] on input "100" at bounding box center [129, 349] width 18 height 10
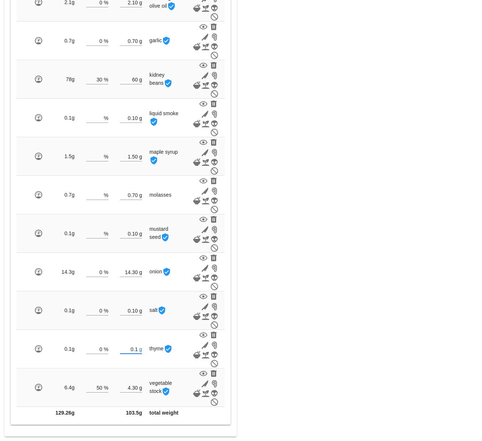
type input "0.10"
click at [293, 355] on div "Meal WARNING: If you set a diet (stream) and a date for the meal, it will appea…" at bounding box center [361, 20] width 241 height 841
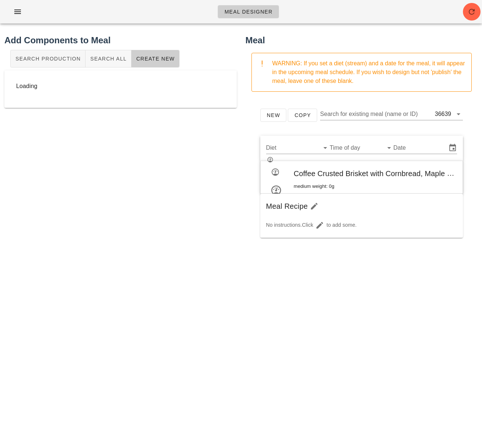
scroll to position [0, 0]
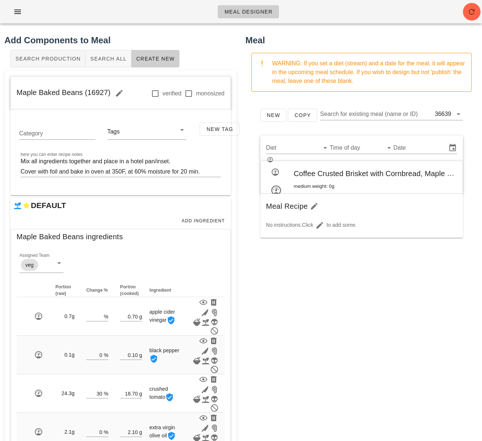
drag, startPoint x: 275, startPoint y: 358, endPoint x: 273, endPoint y: 351, distance: 7.2
click at [275, 358] on div "New Copy Search for existing meal (name or ID) 36639 Diet Time of day Date Coff…" at bounding box center [361, 244] width 232 height 293
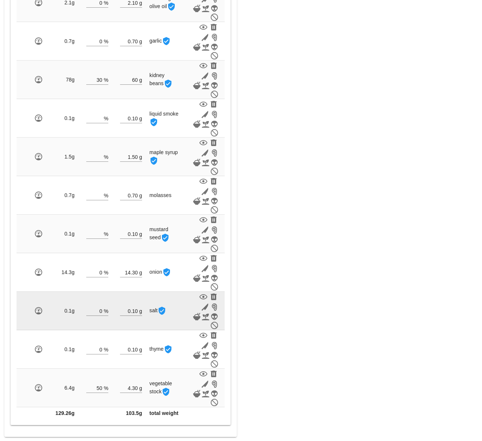
scroll to position [430, 0]
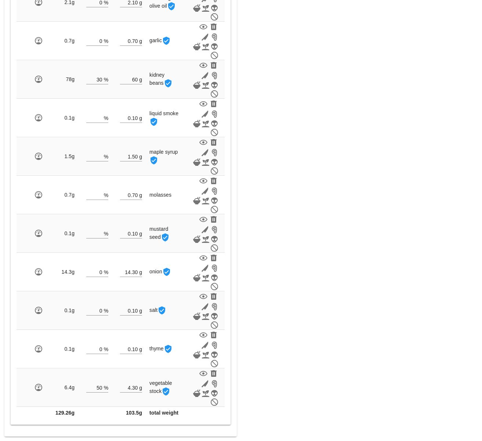
click at [251, 356] on div "Meal WARNING: If you set a diet (stream) and a date for the meal, it will appea…" at bounding box center [361, 20] width 241 height 841
drag, startPoint x: 250, startPoint y: 355, endPoint x: 234, endPoint y: 359, distance: 16.1
click at [250, 355] on div "Meal WARNING: If you set a diet (stream) and a date for the meal, it will appea…" at bounding box center [361, 20] width 241 height 841
drag, startPoint x: 337, startPoint y: 374, endPoint x: 310, endPoint y: 371, distance: 28.1
click at [337, 374] on div "Meal WARNING: If you set a diet (stream) and a date for the meal, it will appea…" at bounding box center [361, 20] width 241 height 841
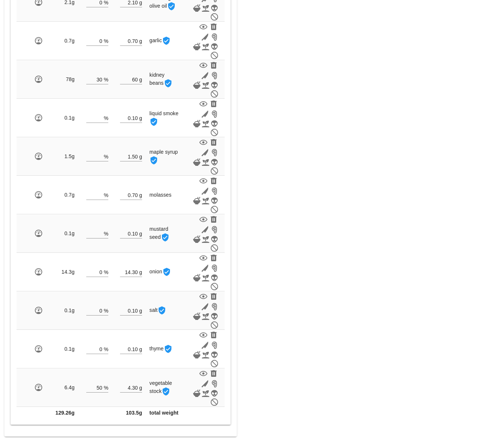
drag, startPoint x: 328, startPoint y: 304, endPoint x: 326, endPoint y: 317, distance: 12.9
click at [328, 304] on div "Meal WARNING: If you set a diet (stream) and a date for the meal, it will appea…" at bounding box center [361, 20] width 241 height 841
click at [351, 368] on div "Meal WARNING: If you set a diet (stream) and a date for the meal, it will appea…" at bounding box center [361, 20] width 241 height 841
drag, startPoint x: 330, startPoint y: 162, endPoint x: 300, endPoint y: -41, distance: 204.6
click at [300, 0] on html "Meal Designer Add Components to Meal Search Production Search All Create New Ma…" at bounding box center [241, 5] width 482 height 870
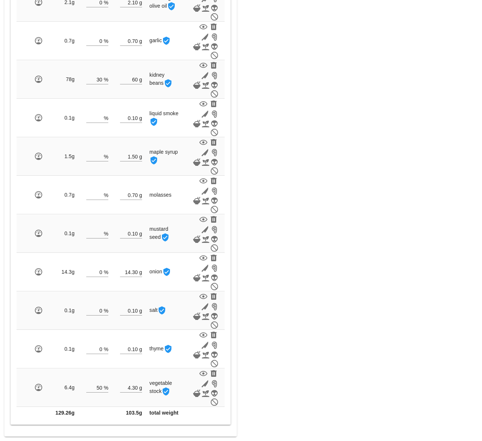
drag, startPoint x: 335, startPoint y: 176, endPoint x: 330, endPoint y: 174, distance: 5.4
click at [333, 174] on div "Meal WARNING: If you set a diet (stream) and a date for the meal, it will appea…" at bounding box center [361, 20] width 241 height 841
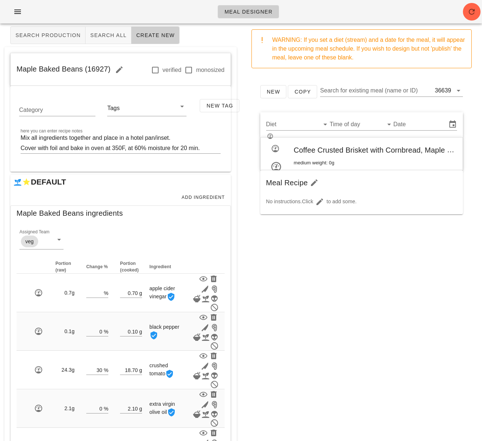
scroll to position [0, 0]
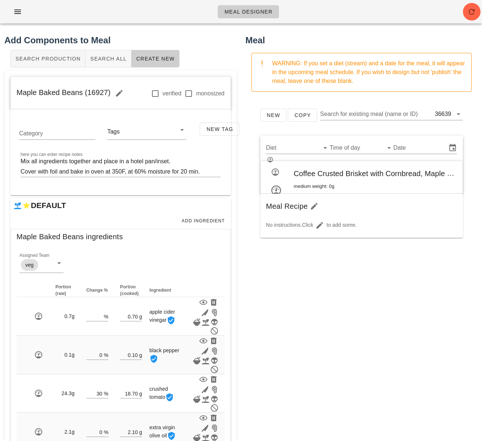
drag, startPoint x: 17, startPoint y: 92, endPoint x: 108, endPoint y: 93, distance: 90.6
click at [108, 93] on span "Maple Baked Beans (16927)" at bounding box center [73, 92] width 112 height 8
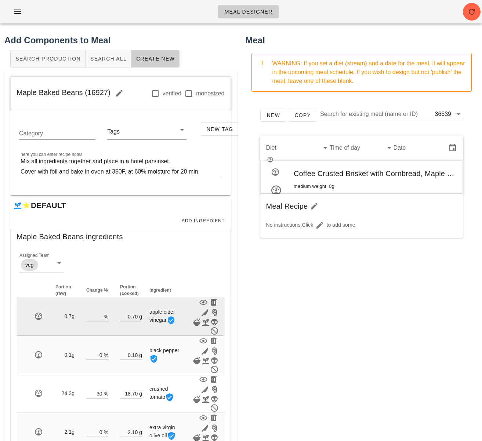
copy span "Maple Baked Beans (16927)"
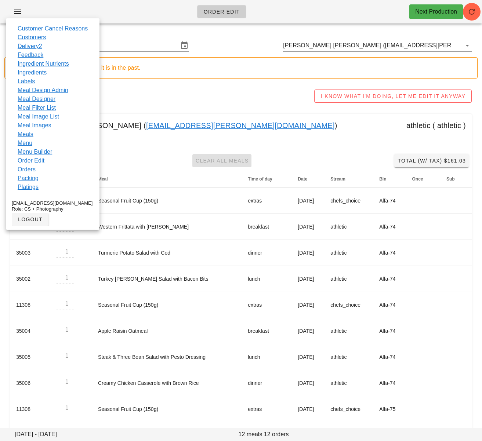
drag, startPoint x: 34, startPoint y: 81, endPoint x: 302, endPoint y: 2, distance: 279.4
click at [34, 81] on link "Labels" at bounding box center [26, 81] width 17 height 9
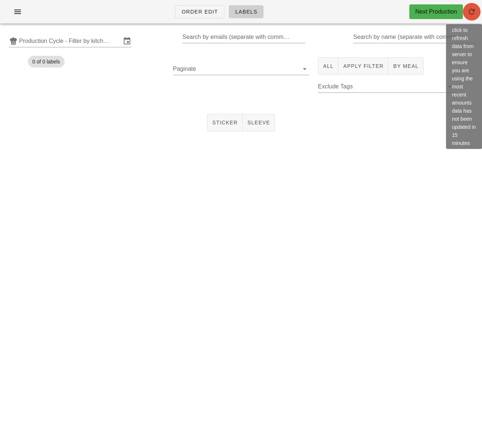
drag, startPoint x: 468, startPoint y: 7, endPoint x: 462, endPoint y: 1, distance: 8.8
click at [468, 7] on icon "button" at bounding box center [471, 11] width 9 height 9
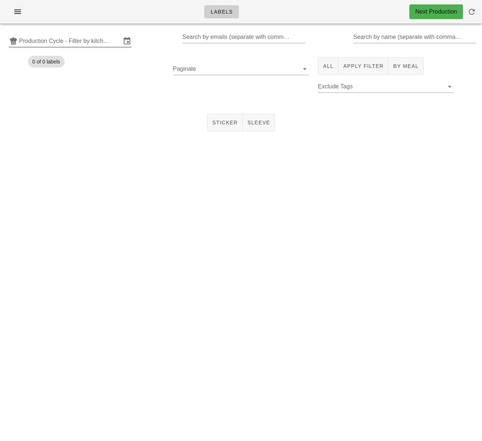
click at [59, 39] on input "Production Cycle - Filter by kitchen production schedules" at bounding box center [70, 41] width 102 height 12
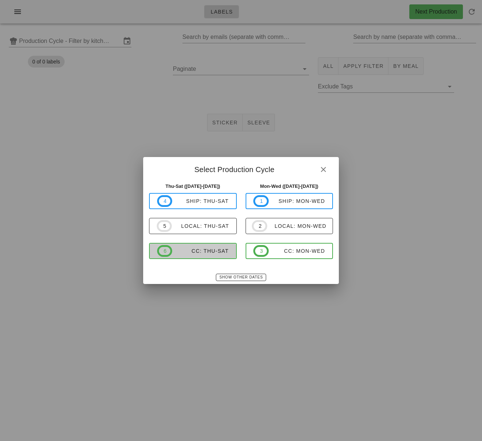
click at [213, 249] on div "CC: Thu-Sat" at bounding box center [200, 251] width 56 height 6
type input "CC: Thu-Sat (Aug 14-Aug 16)"
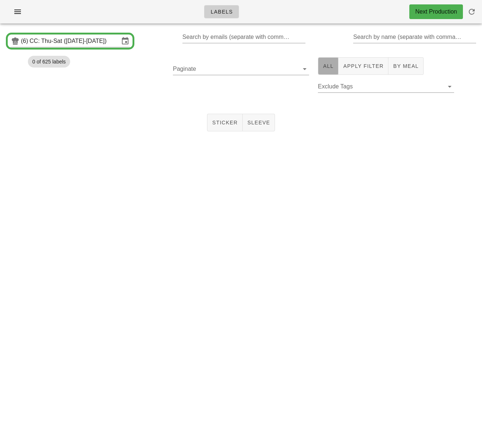
click at [326, 66] on span "All" at bounding box center [327, 66] width 11 height 6
click at [224, 69] on input "Paginate" at bounding box center [235, 69] width 124 height 12
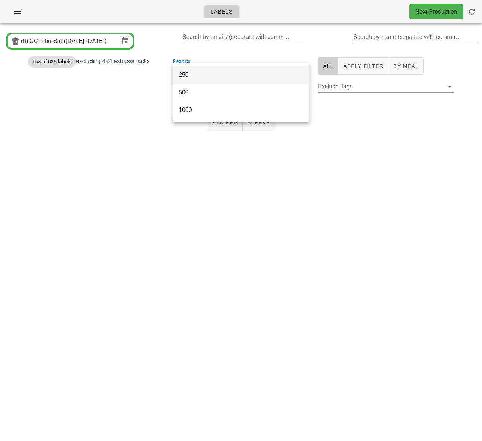
click at [204, 77] on div "250" at bounding box center [241, 74] width 124 height 7
drag, startPoint x: 184, startPoint y: 93, endPoint x: 205, endPoint y: 124, distance: 37.2
click at [184, 93] on span "1" at bounding box center [182, 92] width 8 height 6
click at [218, 127] on button "Sticker" at bounding box center [225, 123] width 36 height 18
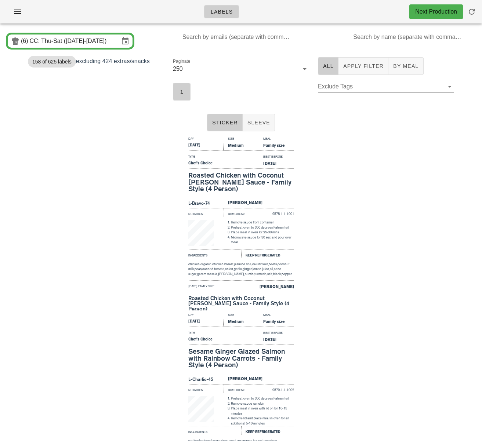
click at [162, 125] on div "Sticker Sleeve" at bounding box center [241, 122] width 482 height 23
click at [348, 67] on span "Apply Filter" at bounding box center [363, 66] width 41 height 6
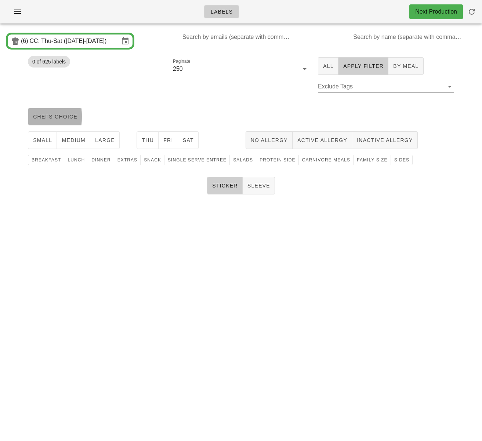
click at [62, 119] on span "chefs choice" at bounding box center [55, 117] width 45 height 6
drag, startPoint x: 47, startPoint y: 145, endPoint x: 59, endPoint y: 143, distance: 11.8
click at [48, 145] on button "small" at bounding box center [42, 140] width 29 height 18
drag, startPoint x: 74, startPoint y: 141, endPoint x: 92, endPoint y: 142, distance: 18.3
click at [74, 141] on span "medium" at bounding box center [73, 140] width 24 height 6
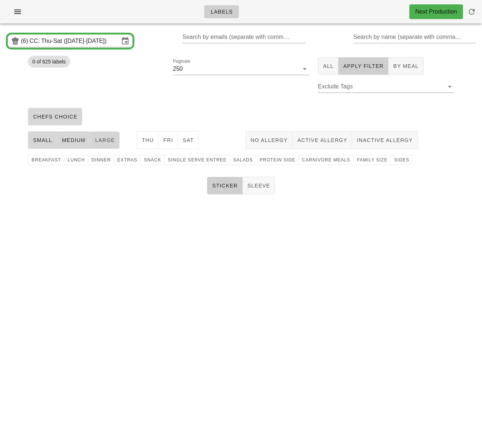
click at [99, 141] on span "large" at bounding box center [105, 140] width 20 height 6
click at [150, 144] on button "Thu" at bounding box center [147, 140] width 22 height 18
click at [162, 143] on button "Fri" at bounding box center [167, 140] width 19 height 18
click at [188, 143] on span "Sat" at bounding box center [187, 140] width 11 height 6
click at [271, 162] on span "protein side" at bounding box center [277, 159] width 36 height 5
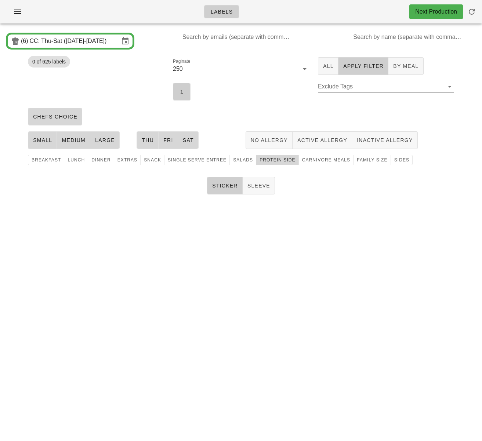
click at [184, 97] on button "1" at bounding box center [182, 92] width 18 height 18
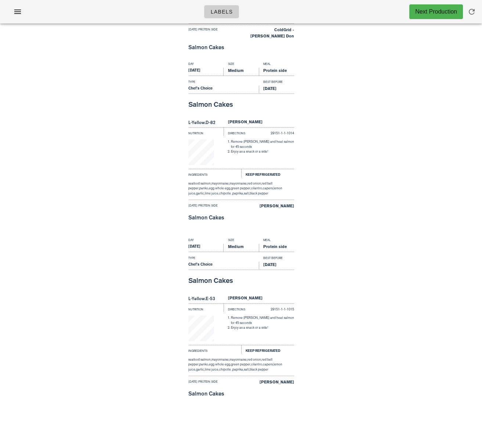
scroll to position [2339, 0]
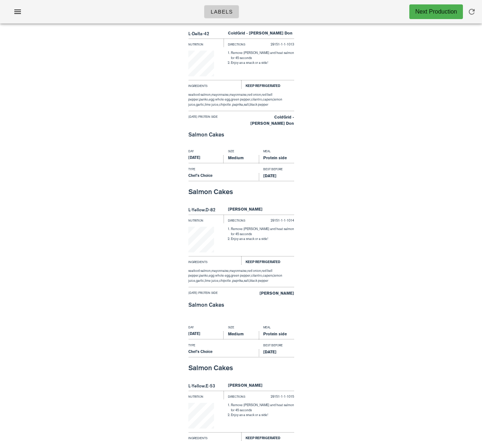
click at [408, 138] on div "Day Size Meal Thursday Medium Protein side Type Best Before Chef's Choice Aug 1…" at bounding box center [241, 59] width 482 height 176
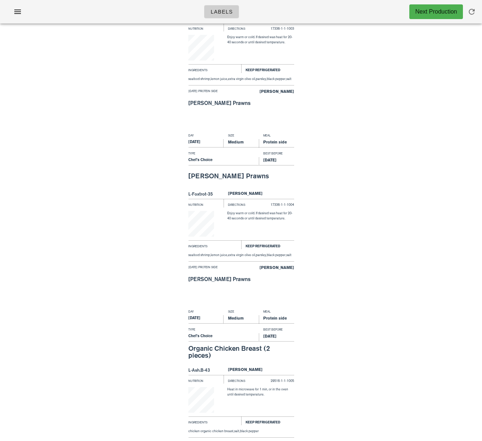
scroll to position [0, 0]
